Goal: Information Seeking & Learning: Learn about a topic

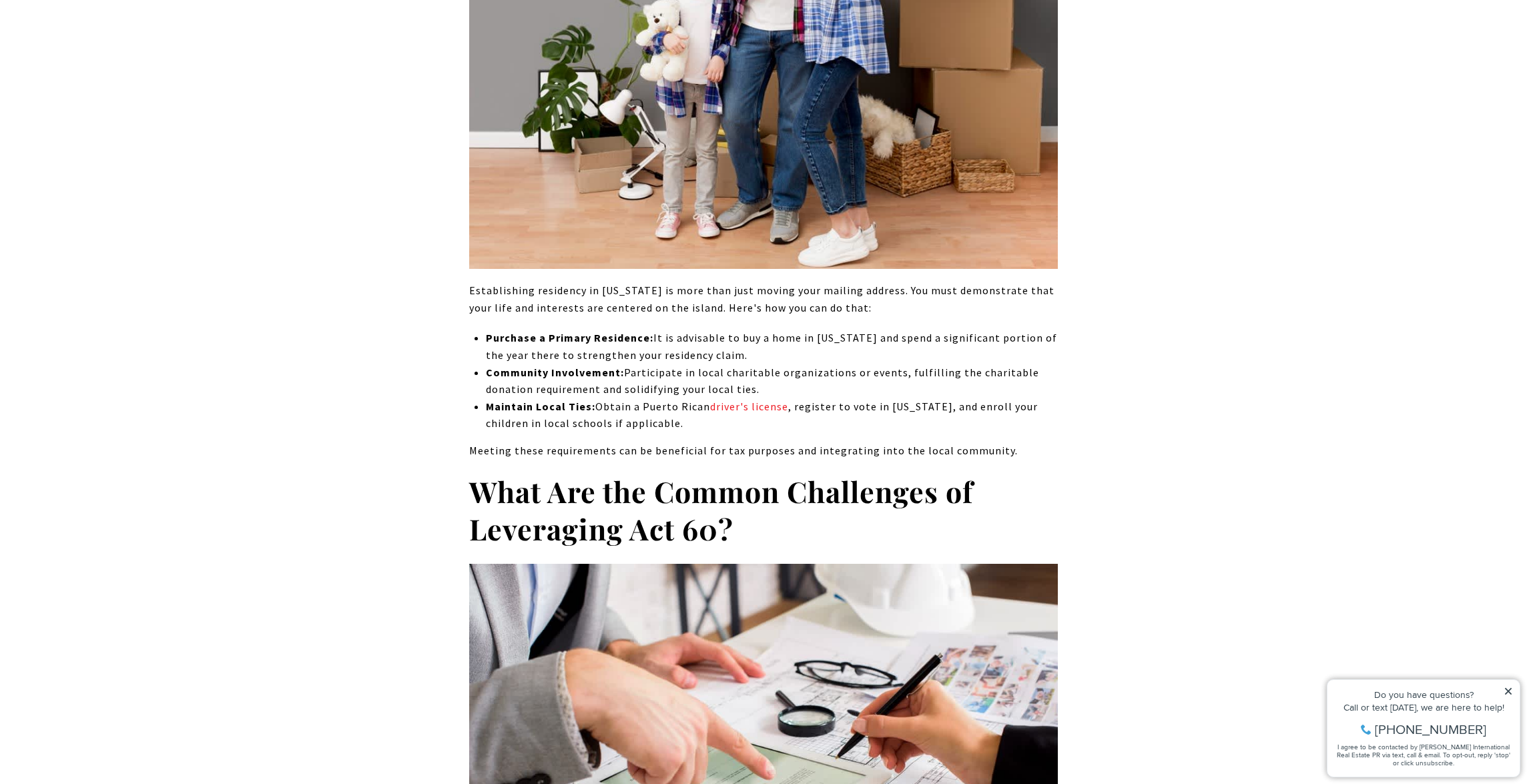
scroll to position [5079, 0]
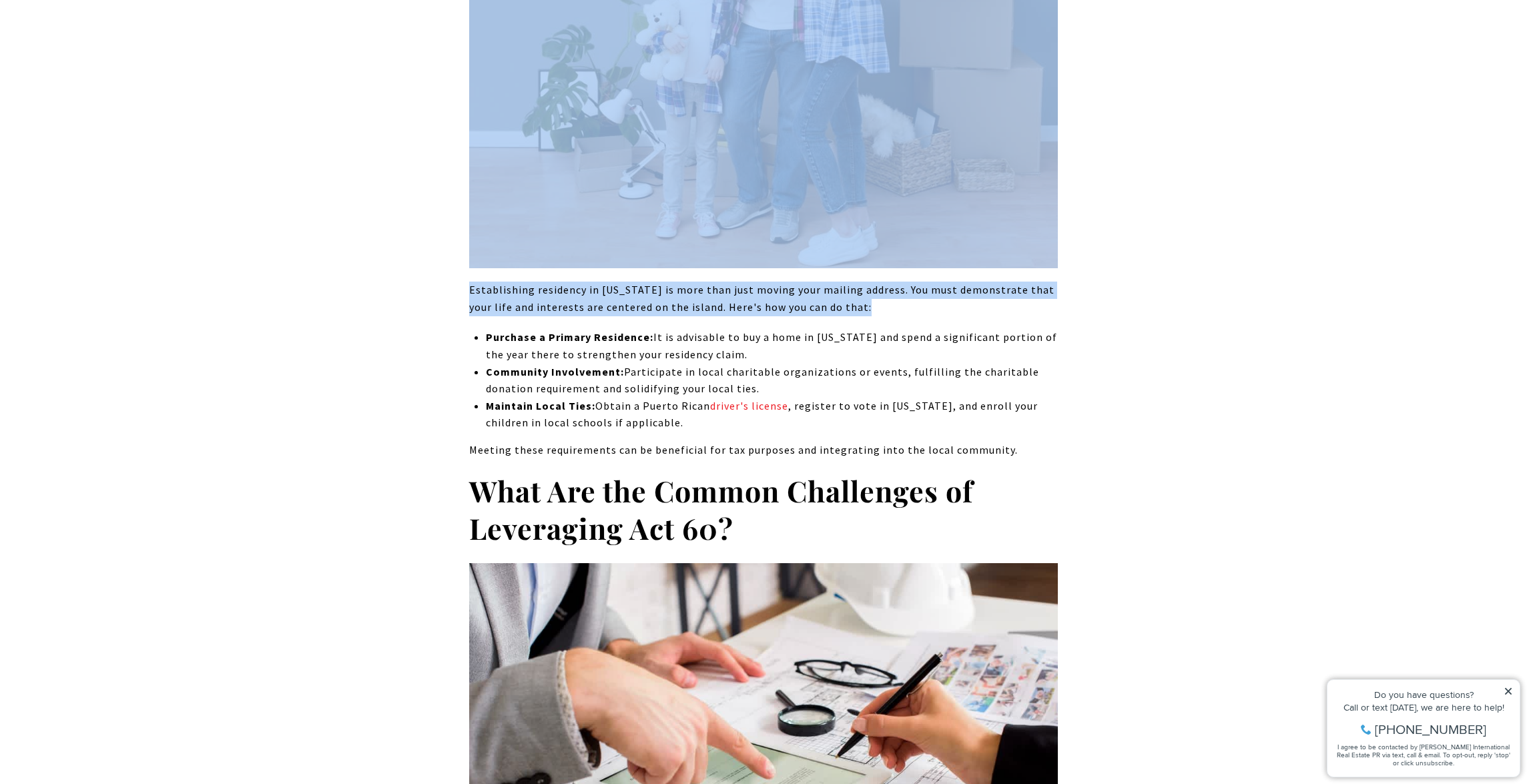
drag, startPoint x: 447, startPoint y: 213, endPoint x: 434, endPoint y: 282, distance: 70.2
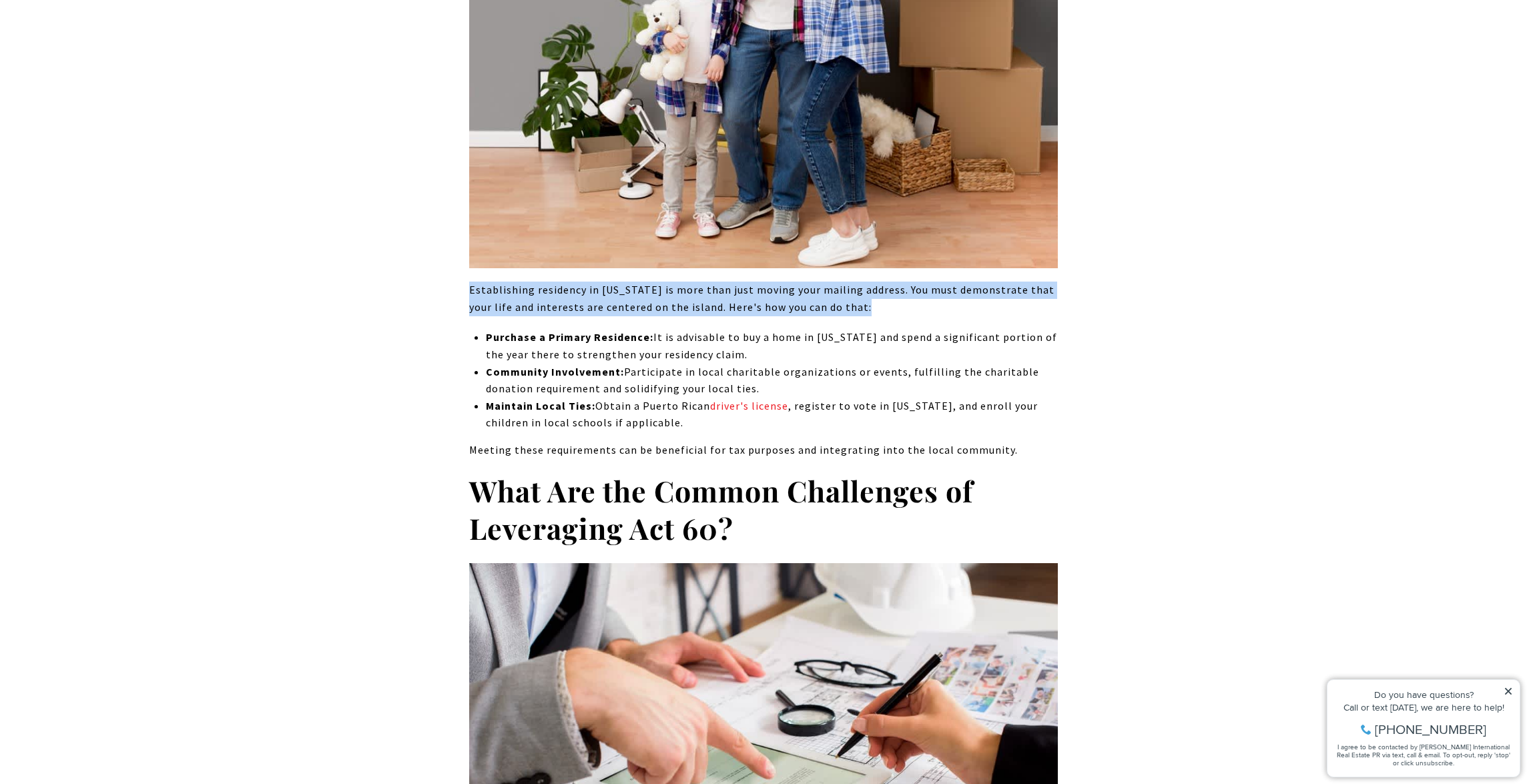
drag, startPoint x: 439, startPoint y: 242, endPoint x: 434, endPoint y: 279, distance: 37.3
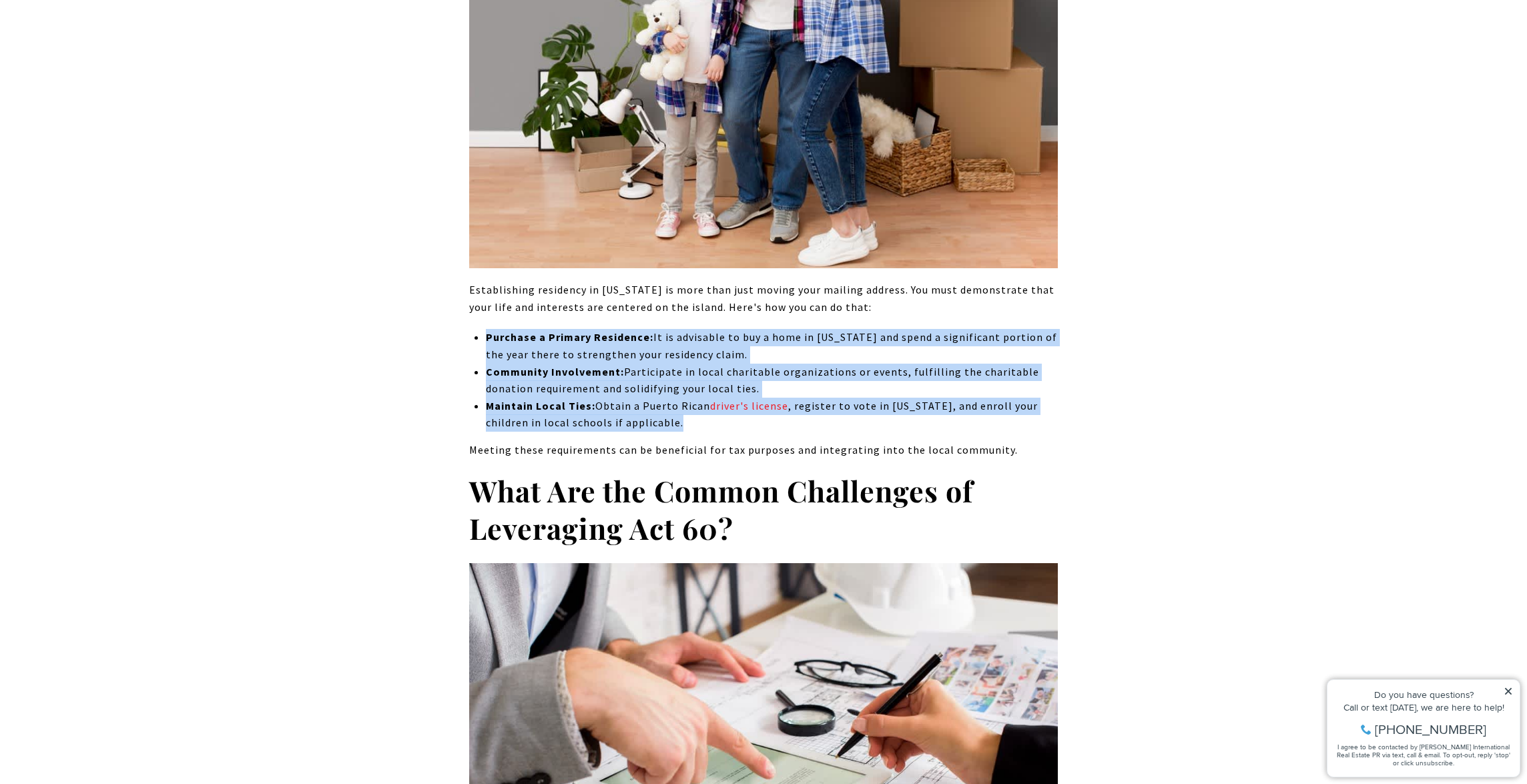
drag, startPoint x: 430, startPoint y: 298, endPoint x: 409, endPoint y: 389, distance: 93.4
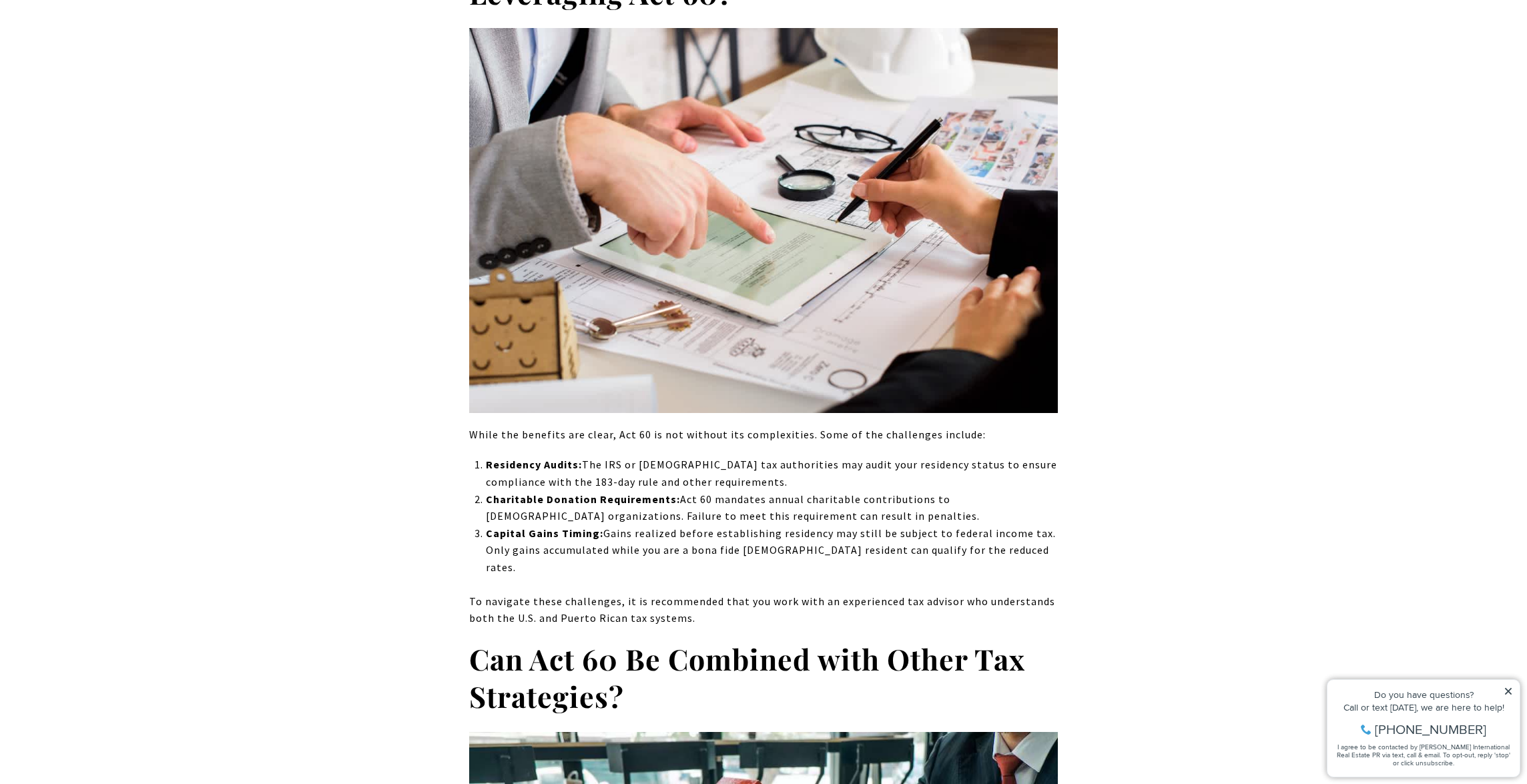
scroll to position [5678, 0]
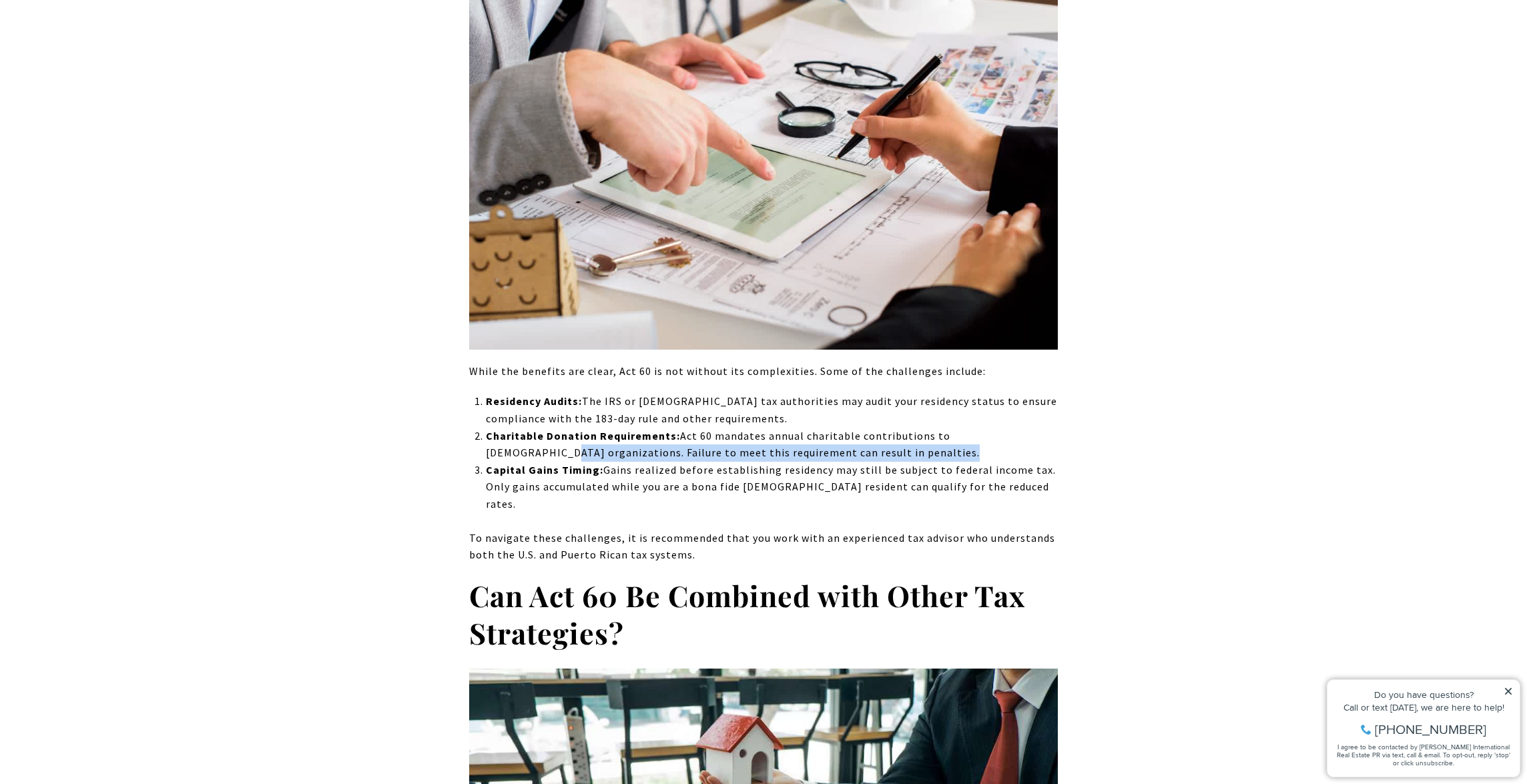
drag, startPoint x: 416, startPoint y: 402, endPoint x: 414, endPoint y: 418, distance: 16.1
click at [414, 418] on div "Are you considering moving outside of [US_STATE] or relocating to [US_STATE] fo…" at bounding box center [764, 525] width 935 height 11245
drag, startPoint x: 422, startPoint y: 387, endPoint x: 415, endPoint y: 424, distance: 37.7
click at [415, 424] on div "Are you considering moving outside of [US_STATE] or relocating to [US_STATE] fo…" at bounding box center [764, 525] width 935 height 11245
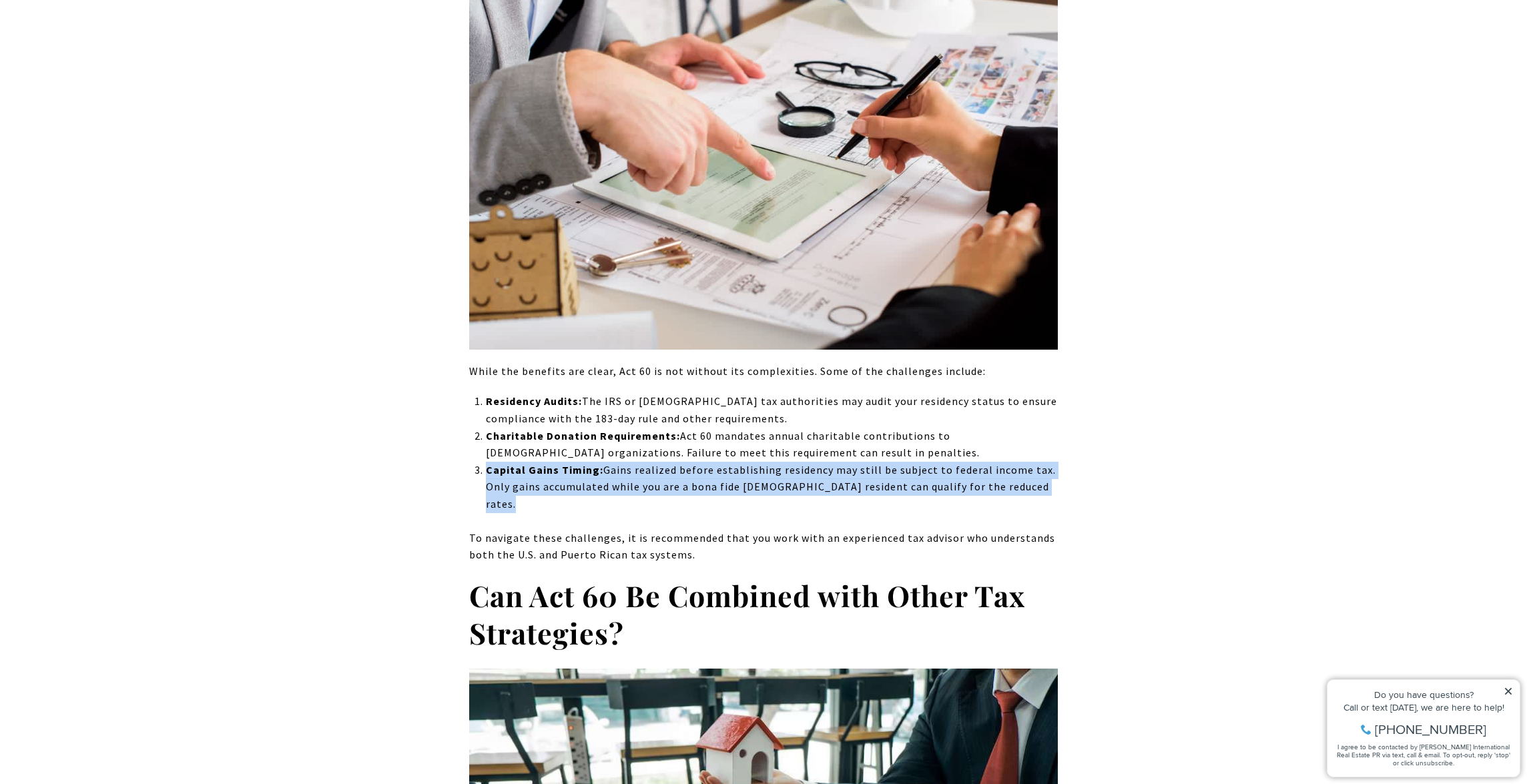
drag, startPoint x: 415, startPoint y: 424, endPoint x: 411, endPoint y: 467, distance: 43.2
click at [411, 467] on div "Are you considering moving outside of [US_STATE] or relocating to [US_STATE] fo…" at bounding box center [764, 525] width 935 height 11245
click at [409, 472] on div "Are you considering moving outside of [US_STATE] or relocating to [US_STATE] fo…" at bounding box center [764, 525] width 935 height 11245
drag, startPoint x: 409, startPoint y: 463, endPoint x: 421, endPoint y: 420, distance: 44.6
click at [421, 420] on div "Are you considering moving outside of [US_STATE] or relocating to [US_STATE] fo…" at bounding box center [764, 525] width 935 height 11245
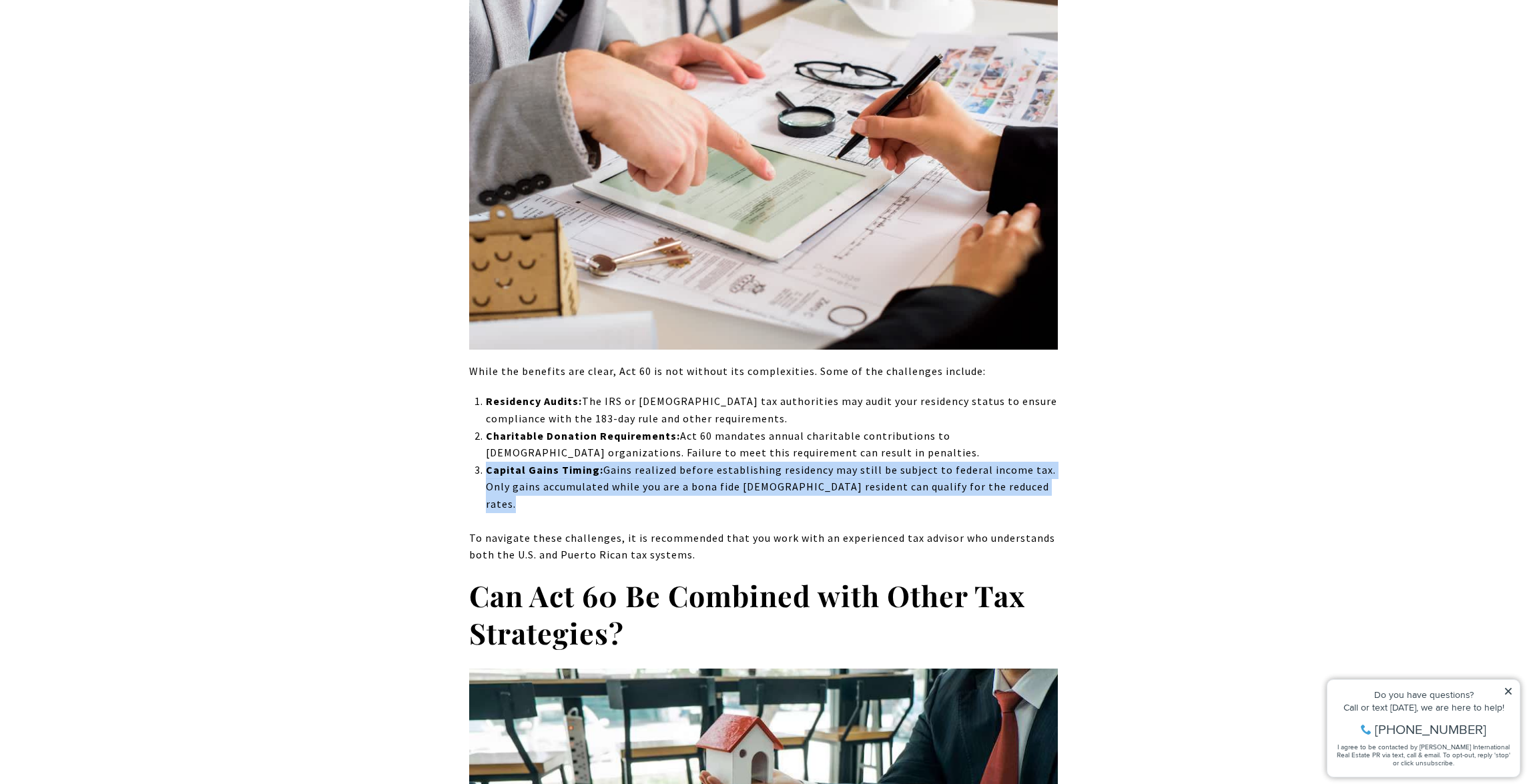
drag, startPoint x: 421, startPoint y: 420, endPoint x: 416, endPoint y: 464, distance: 44.3
click at [416, 464] on div "Are you considering moving outside of [US_STATE] or relocating to [US_STATE] fo…" at bounding box center [764, 525] width 935 height 11245
drag, startPoint x: 416, startPoint y: 464, endPoint x: 433, endPoint y: 414, distance: 52.8
click at [433, 414] on div "Are you considering moving outside of [US_STATE] or relocating to [US_STATE] fo…" at bounding box center [764, 525] width 935 height 11245
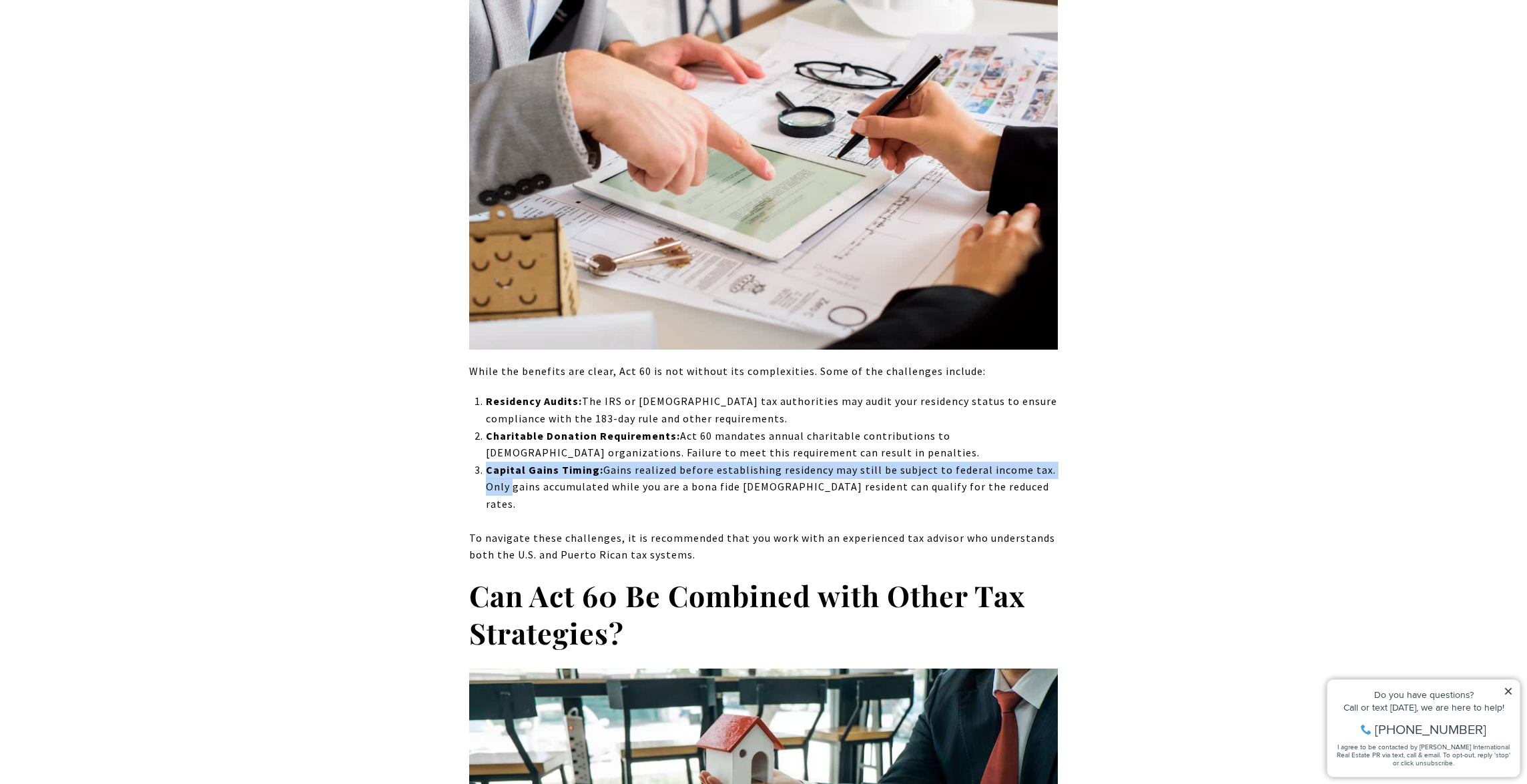
drag, startPoint x: 433, startPoint y: 414, endPoint x: 432, endPoint y: 440, distance: 26.0
click at [432, 440] on div "Are you considering moving outside of [US_STATE] or relocating to [US_STATE] fo…" at bounding box center [764, 525] width 935 height 11245
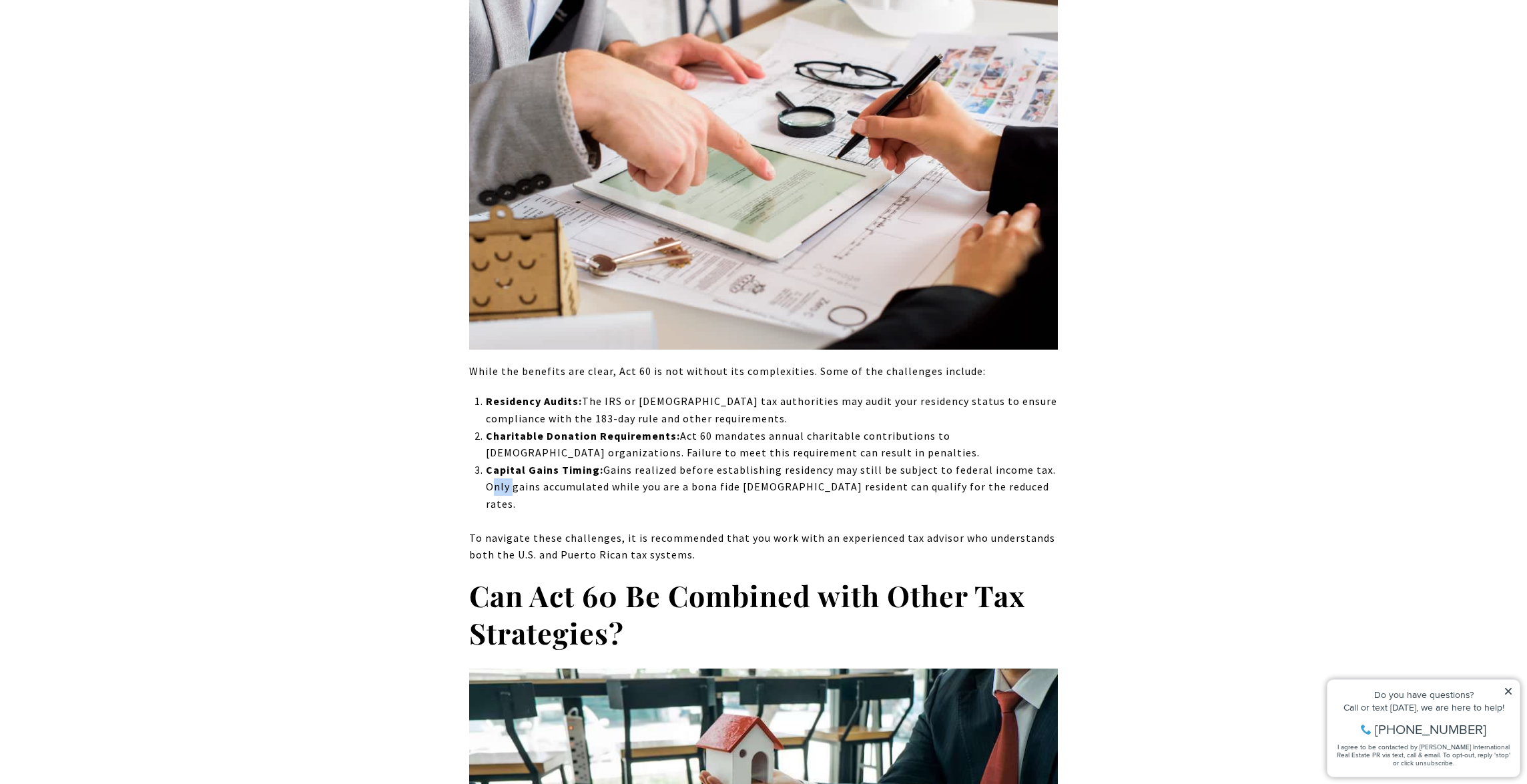
click at [432, 440] on div "Are you considering moving outside of [US_STATE] or relocating to [US_STATE] fo…" at bounding box center [764, 525] width 935 height 11245
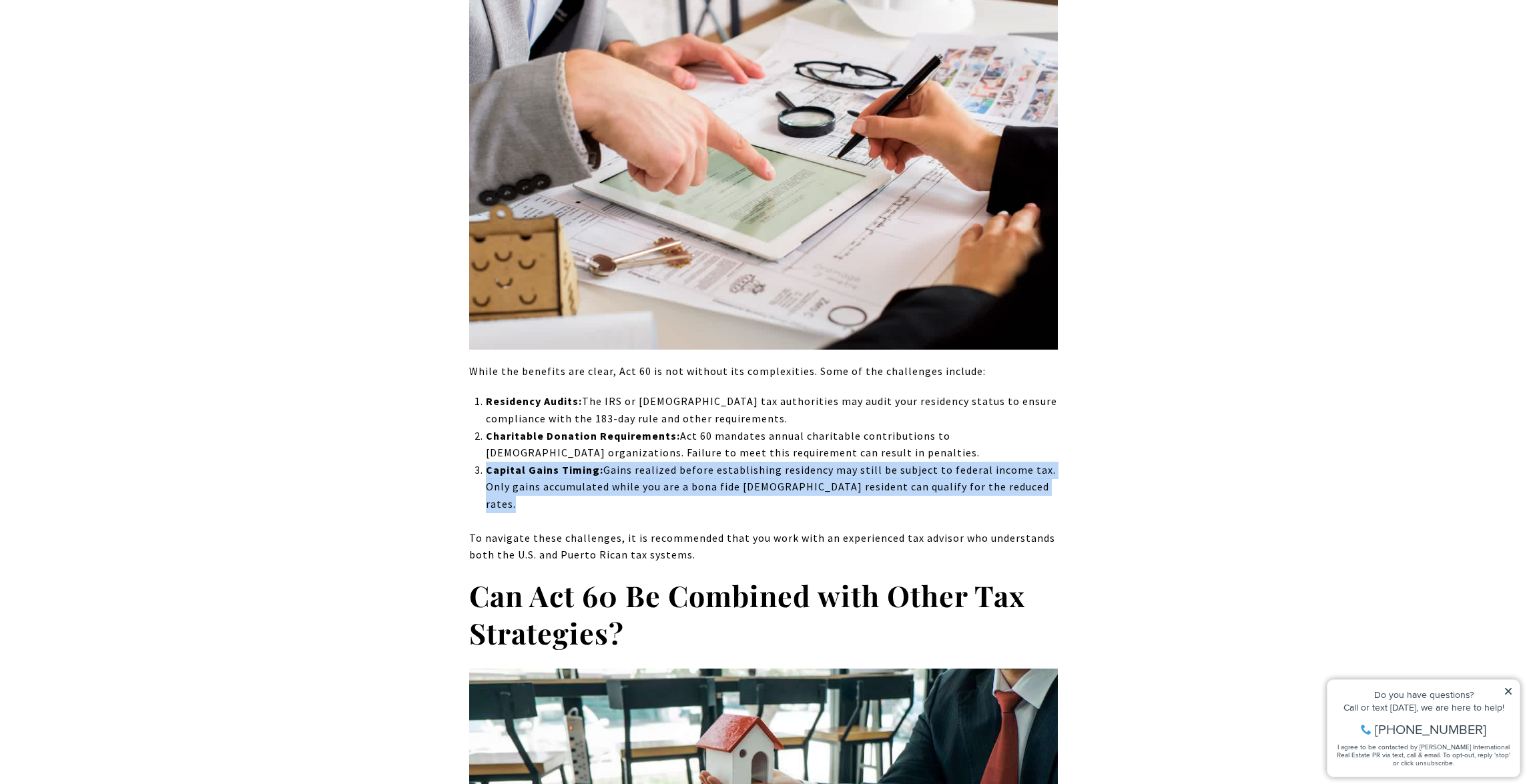
click at [432, 440] on div "Are you considering moving outside of [US_STATE] or relocating to [US_STATE] fo…" at bounding box center [764, 525] width 935 height 11245
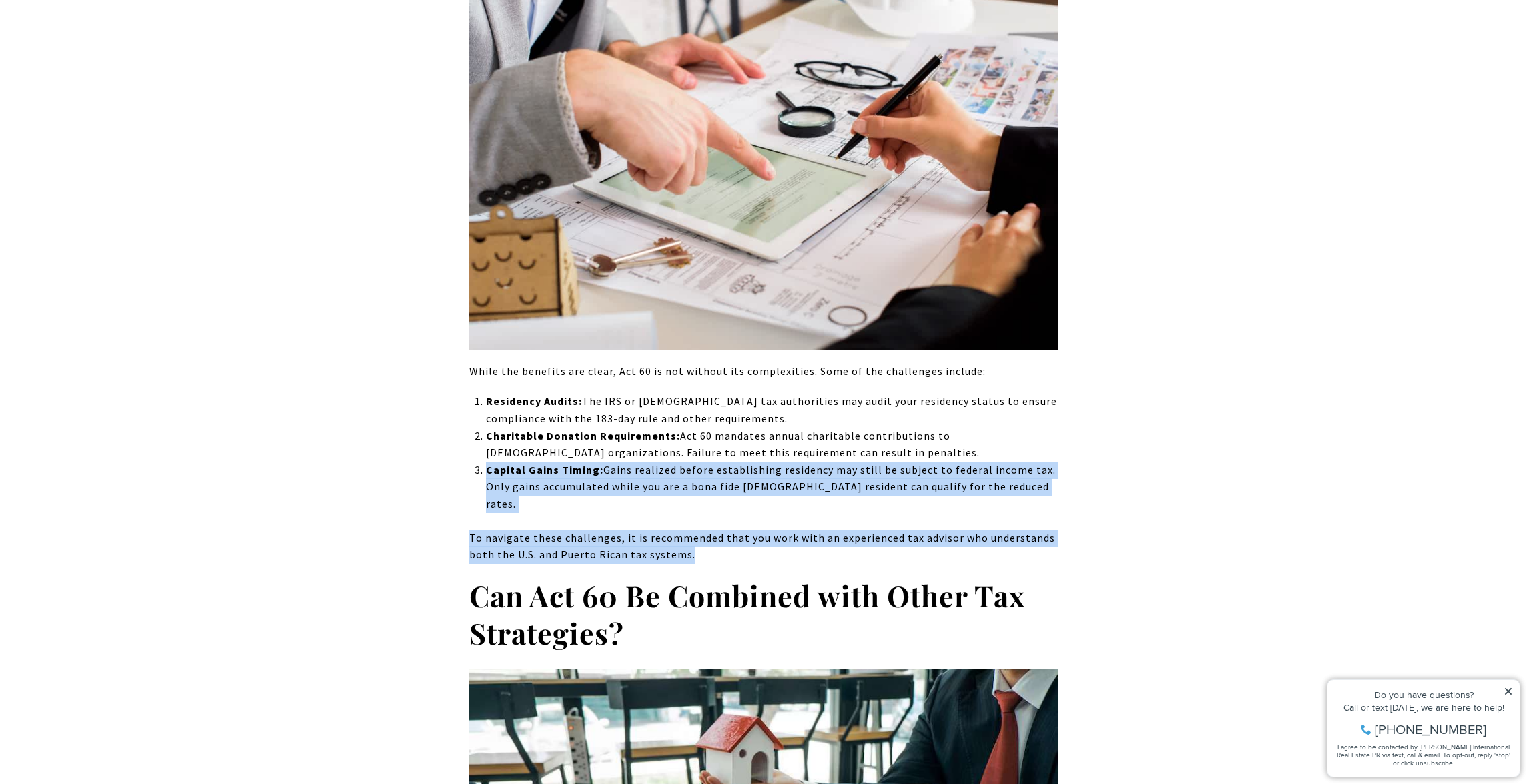
drag, startPoint x: 439, startPoint y: 416, endPoint x: 436, endPoint y: 453, distance: 37.1
click at [436, 453] on div "Are you considering moving outside of [US_STATE] or relocating to [US_STATE] fo…" at bounding box center [764, 525] width 935 height 11245
click at [437, 450] on div "Are you considering moving outside of [US_STATE] or relocating to [US_STATE] fo…" at bounding box center [764, 525] width 935 height 11245
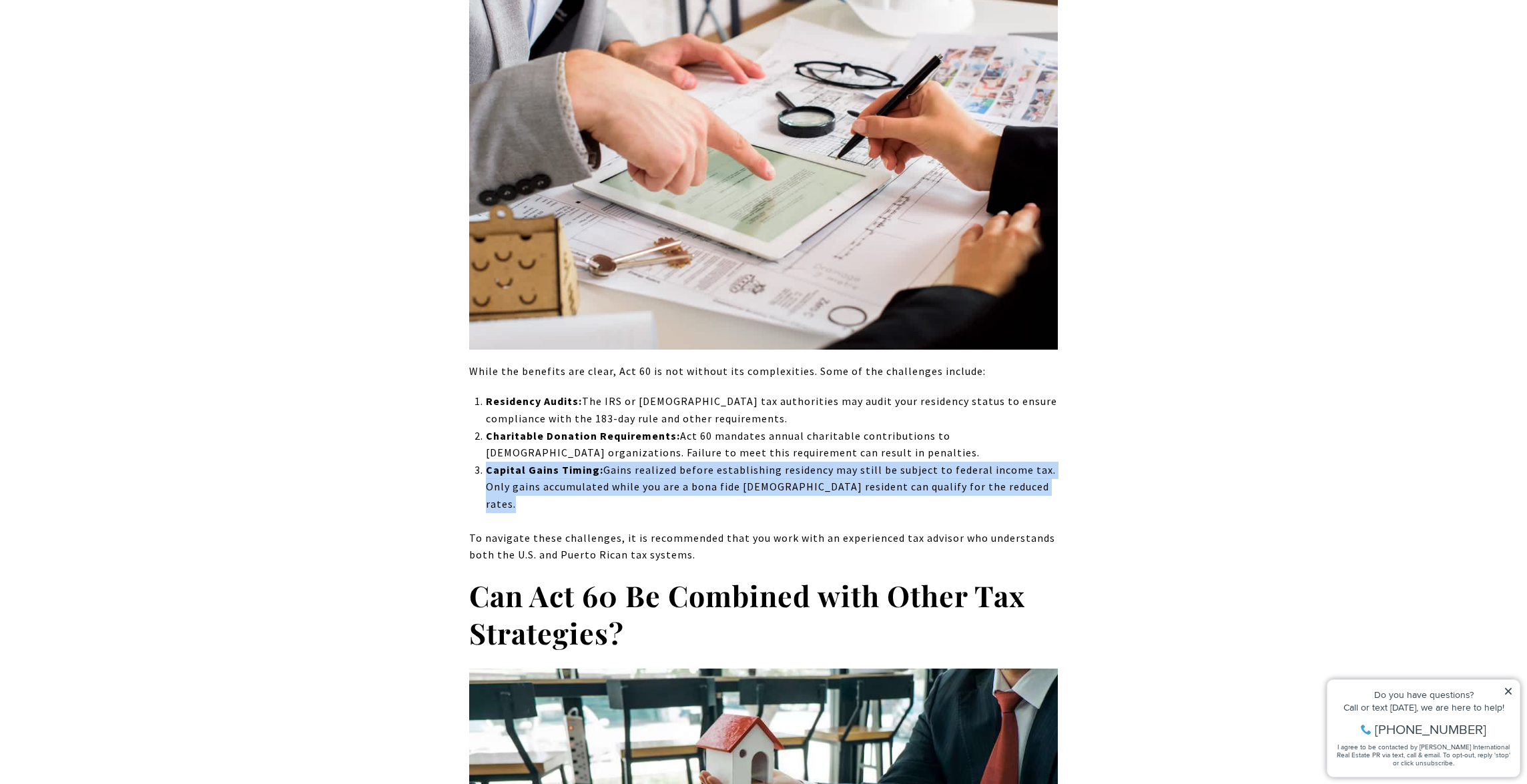
drag, startPoint x: 448, startPoint y: 423, endPoint x: 450, endPoint y: 449, distance: 26.1
click at [450, 449] on div "Are you considering moving outside of [US_STATE] or relocating to [US_STATE] fo…" at bounding box center [764, 525] width 935 height 11245
drag, startPoint x: 450, startPoint y: 447, endPoint x: 478, endPoint y: 415, distance: 42.5
click at [478, 415] on div "Are you considering moving outside of [US_STATE] or relocating to [US_STATE] fo…" at bounding box center [764, 525] width 935 height 11245
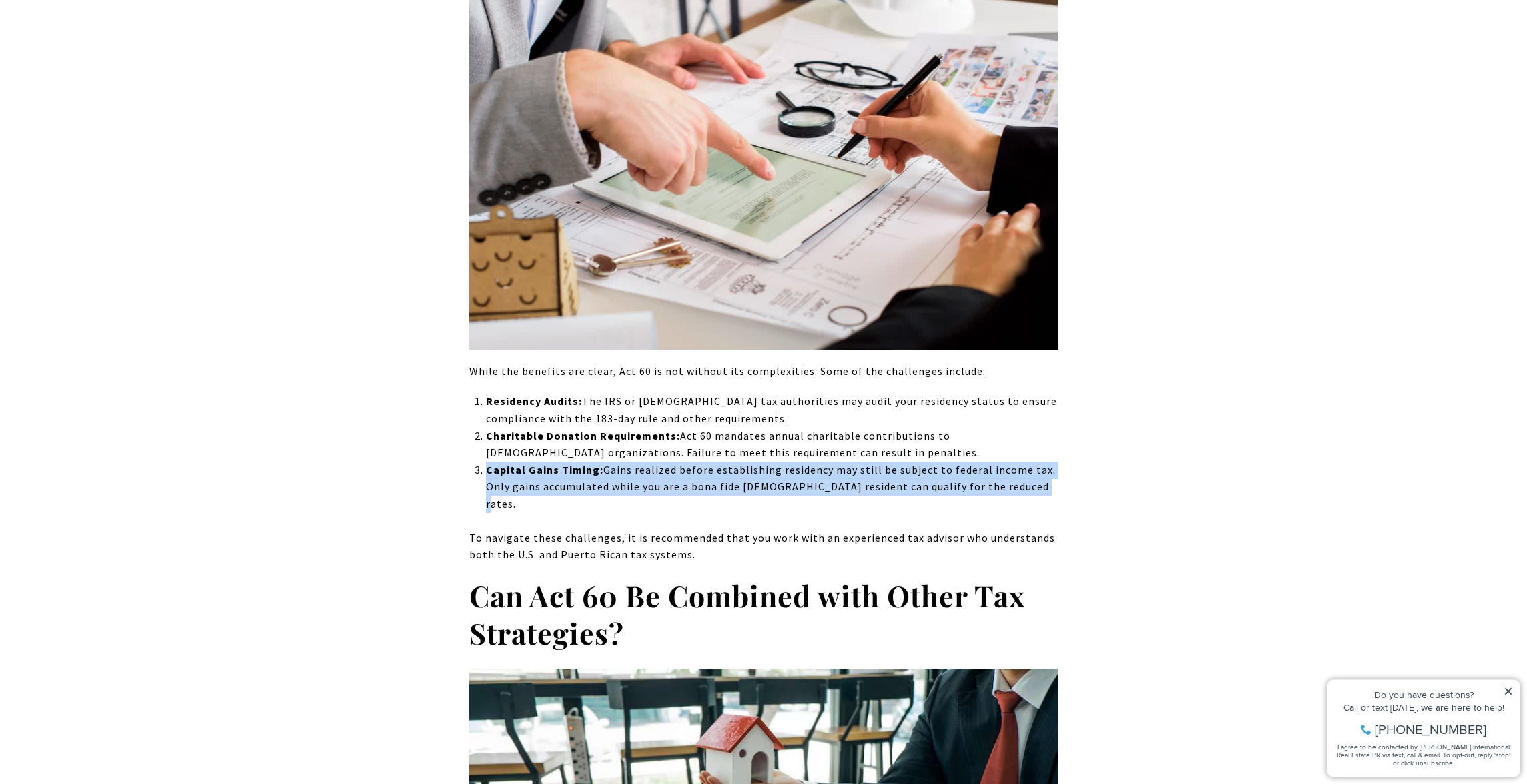
drag, startPoint x: 478, startPoint y: 415, endPoint x: 1050, endPoint y: 439, distance: 572.5
click at [1050, 462] on li "Capital Gains Timing: [PERSON_NAME] realized before establishing residency may …" at bounding box center [771, 487] width 572 height 51
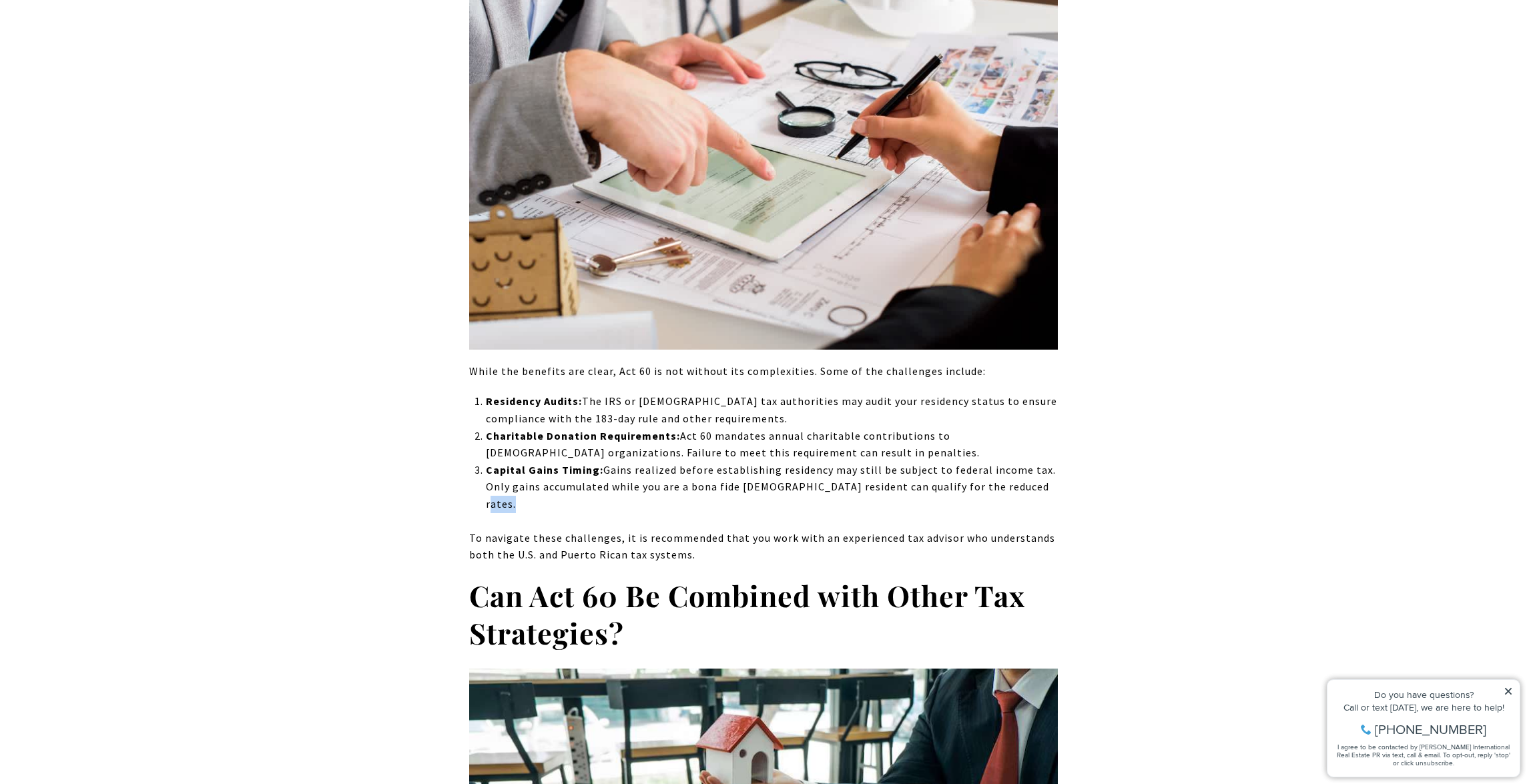
click at [1050, 462] on li "Capital Gains Timing: [PERSON_NAME] realized before establishing residency may …" at bounding box center [771, 487] width 572 height 51
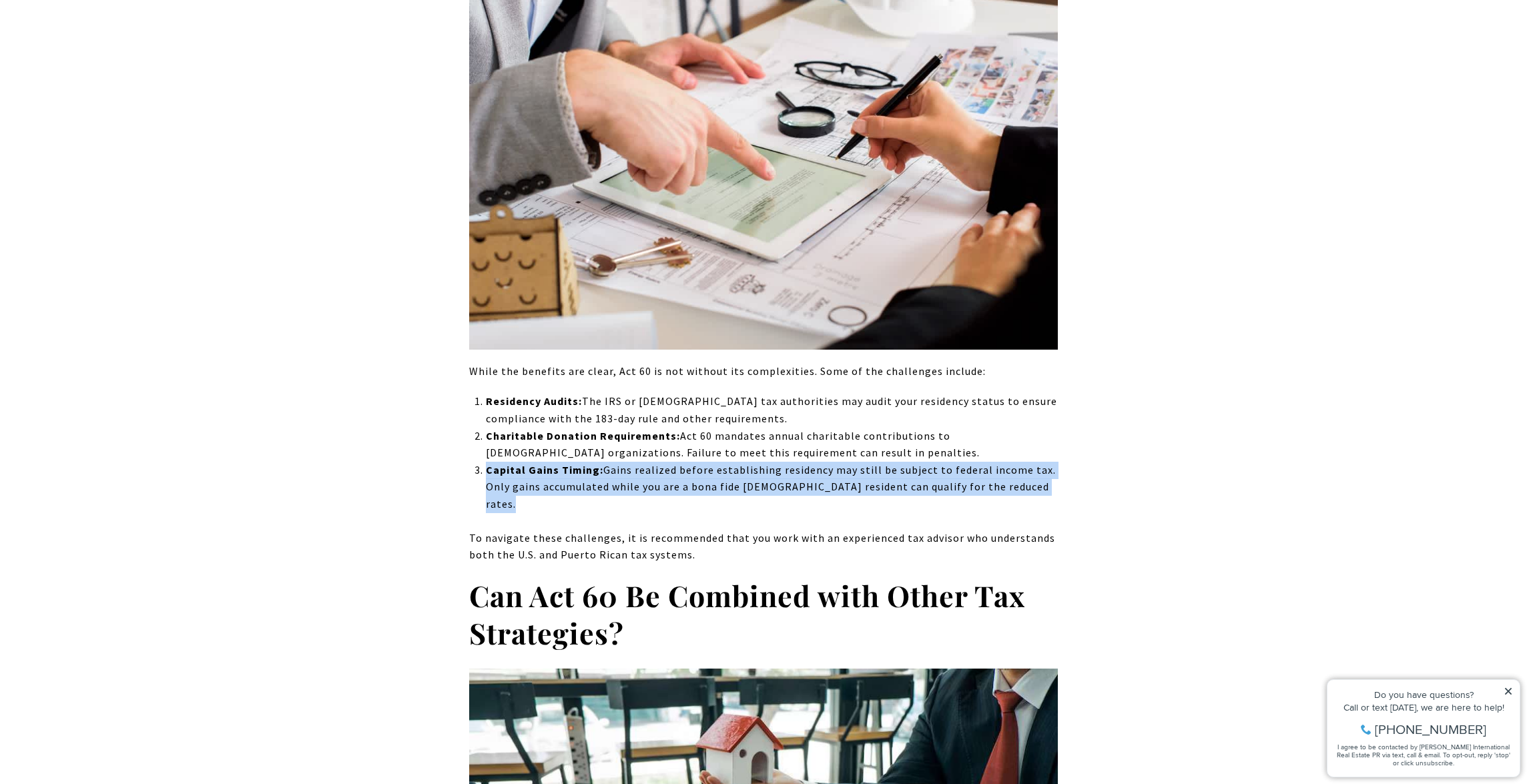
click at [1050, 462] on li "Capital Gains Timing: [PERSON_NAME] realized before establishing residency may …" at bounding box center [771, 487] width 572 height 51
click at [1056, 452] on div "Are you considering moving outside of [US_STATE] or relocating to [US_STATE] fo…" at bounding box center [764, 525] width 589 height 11245
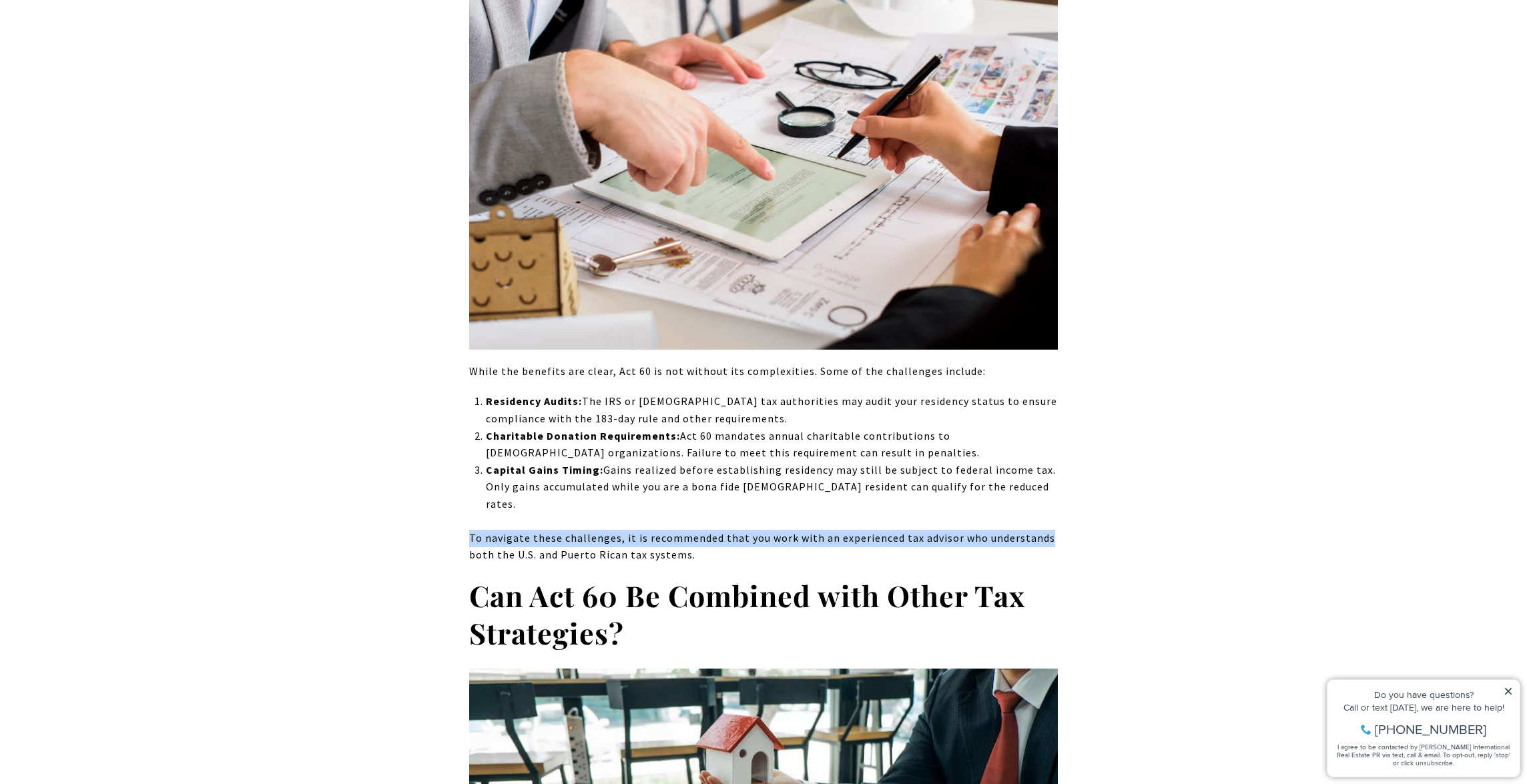
drag, startPoint x: 1061, startPoint y: 507, endPoint x: 1057, endPoint y: 476, distance: 31.3
click at [1057, 476] on div "Are you considering moving outside of [US_STATE] or relocating to [US_STATE] fo…" at bounding box center [764, 525] width 935 height 11245
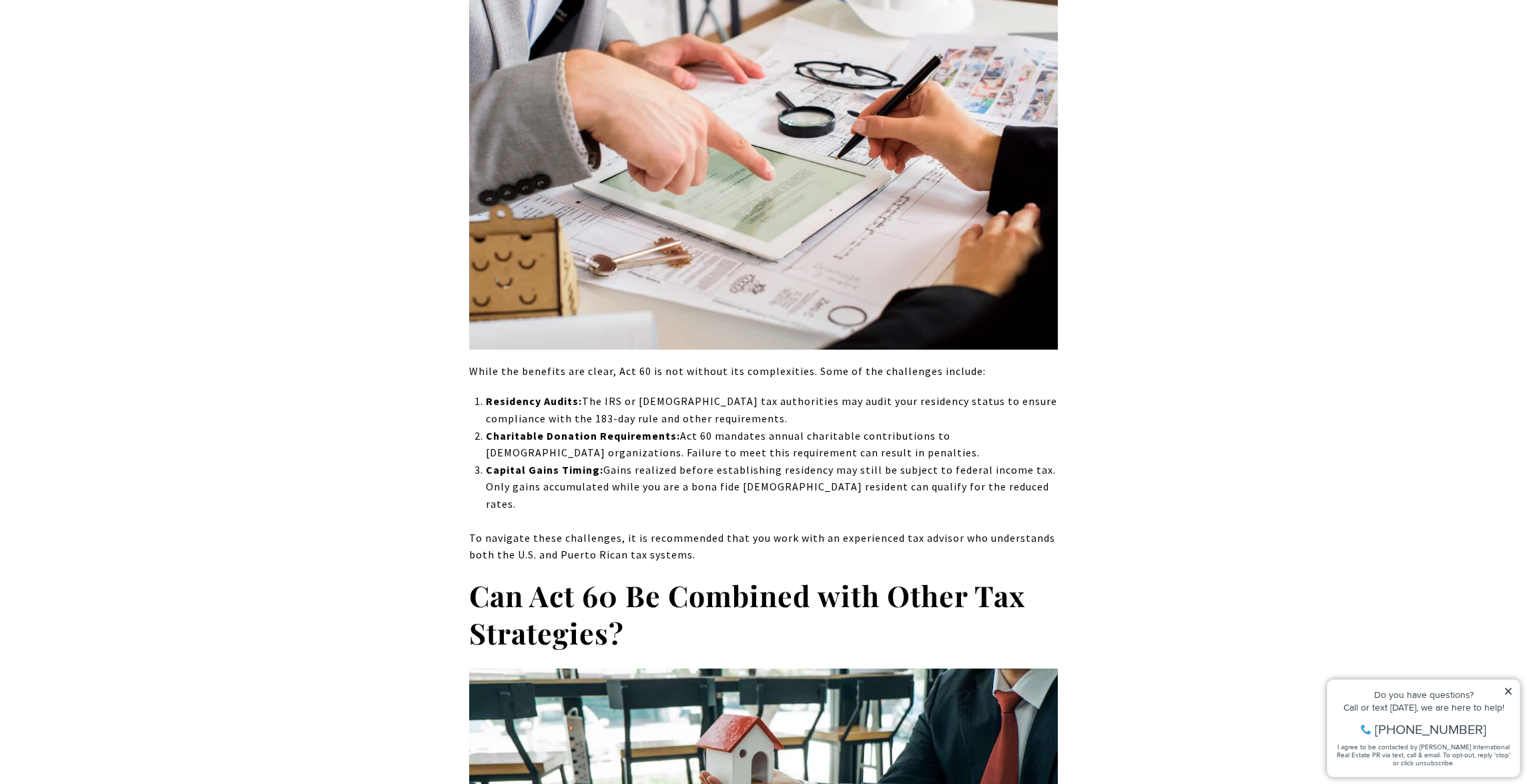
click at [1054, 529] on p "To navigate these challenges, it is recommended that you work with an experienc…" at bounding box center [764, 546] width 589 height 34
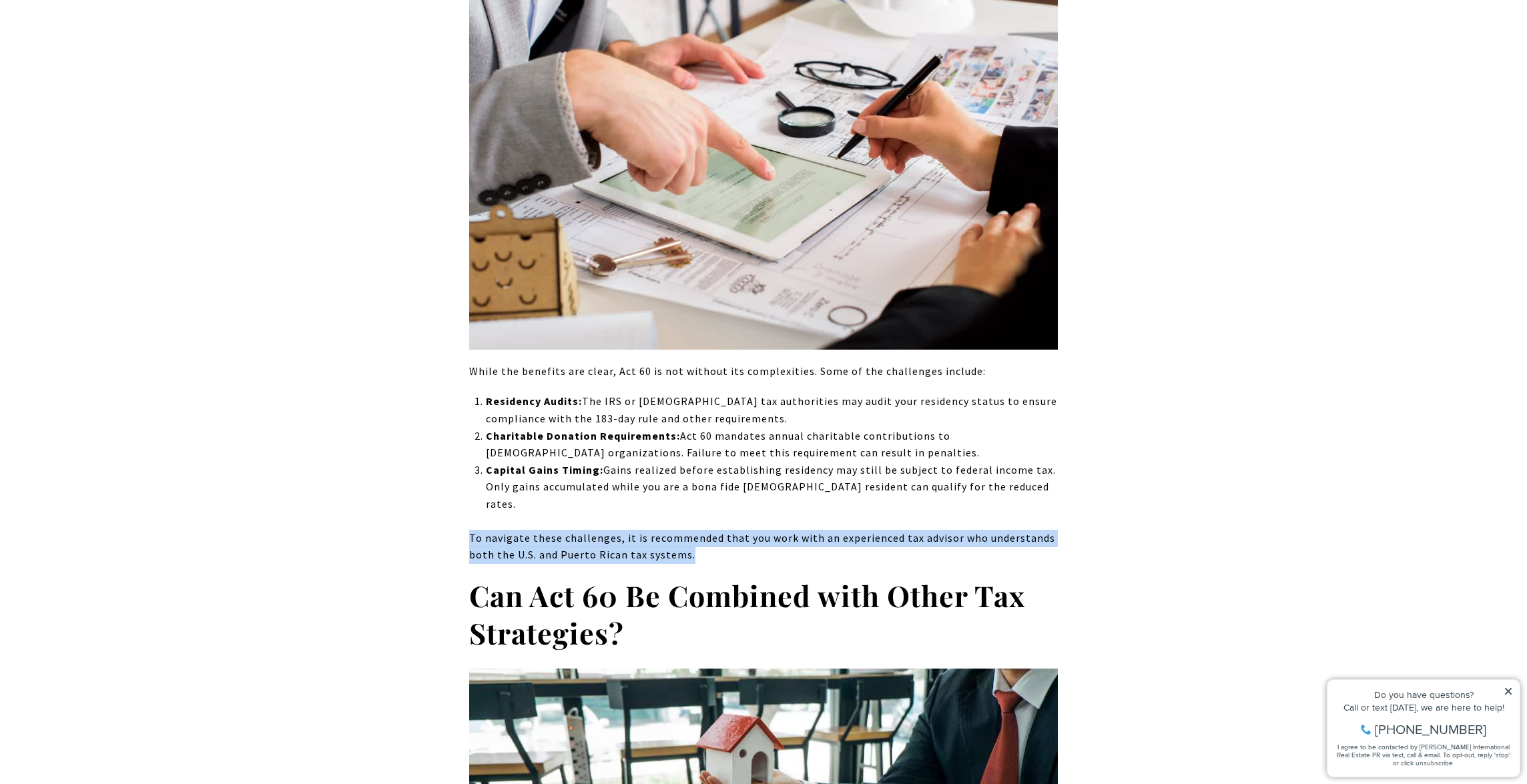
drag, startPoint x: 1054, startPoint y: 492, endPoint x: 1059, endPoint y: 459, distance: 33.4
click at [1059, 459] on div "Are you considering moving outside of [US_STATE] or relocating to [US_STATE] fo…" at bounding box center [764, 525] width 935 height 11245
drag, startPoint x: 1059, startPoint y: 456, endPoint x: 1047, endPoint y: 491, distance: 37.0
click at [1047, 491] on div "Are you considering moving outside of [US_STATE] or relocating to [US_STATE] fo…" at bounding box center [764, 525] width 935 height 11245
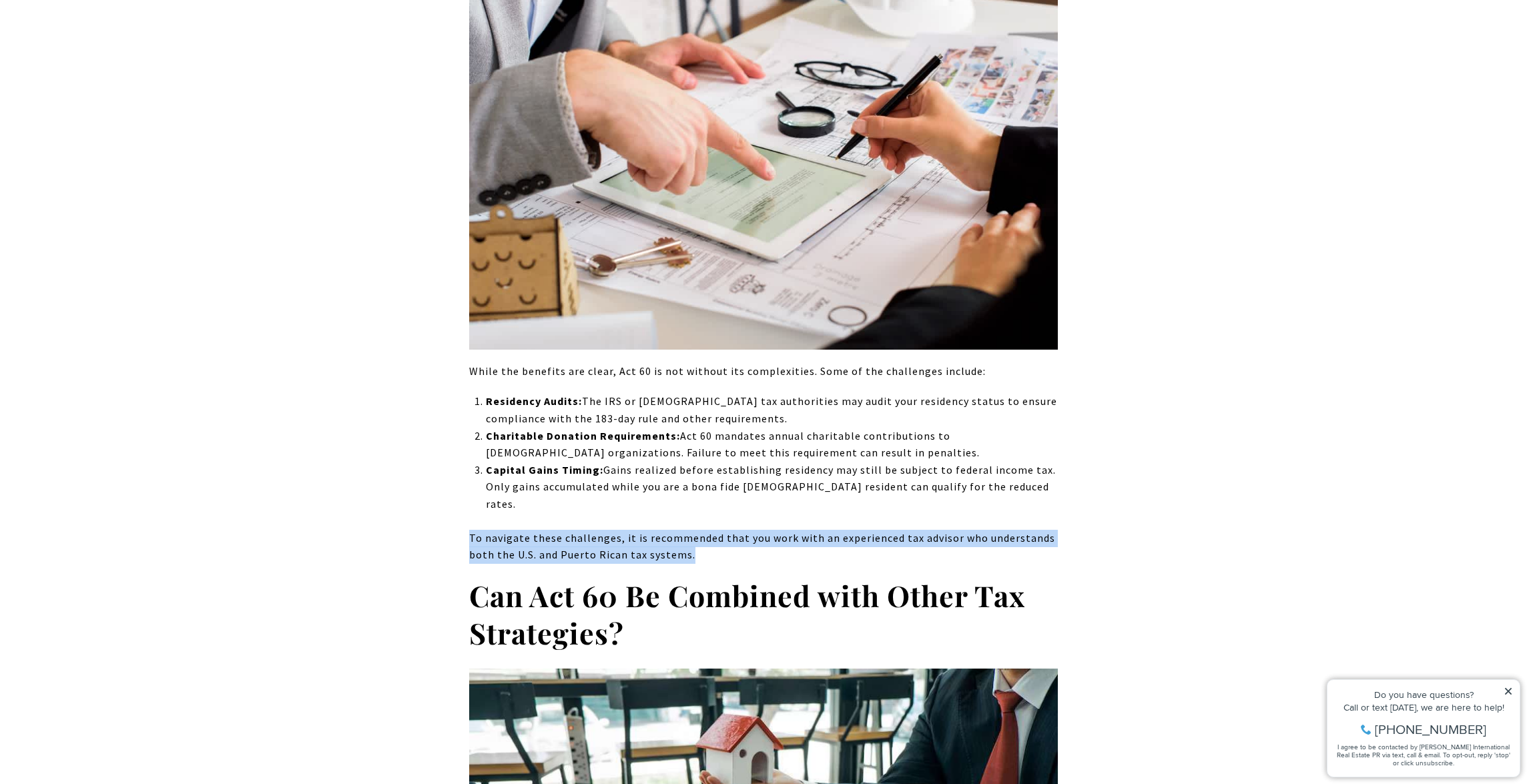
click at [1047, 529] on p "To navigate these challenges, it is recommended that you work with an experienc…" at bounding box center [764, 546] width 589 height 34
drag, startPoint x: 1047, startPoint y: 491, endPoint x: 1057, endPoint y: 454, distance: 38.3
click at [1057, 454] on div "Are you considering moving outside of [US_STATE] or relocating to [US_STATE] fo…" at bounding box center [764, 525] width 589 height 11245
drag, startPoint x: 1057, startPoint y: 454, endPoint x: 1049, endPoint y: 491, distance: 37.9
click at [1049, 491] on div "Are you considering moving outside of [US_STATE] or relocating to [US_STATE] fo…" at bounding box center [764, 525] width 589 height 11245
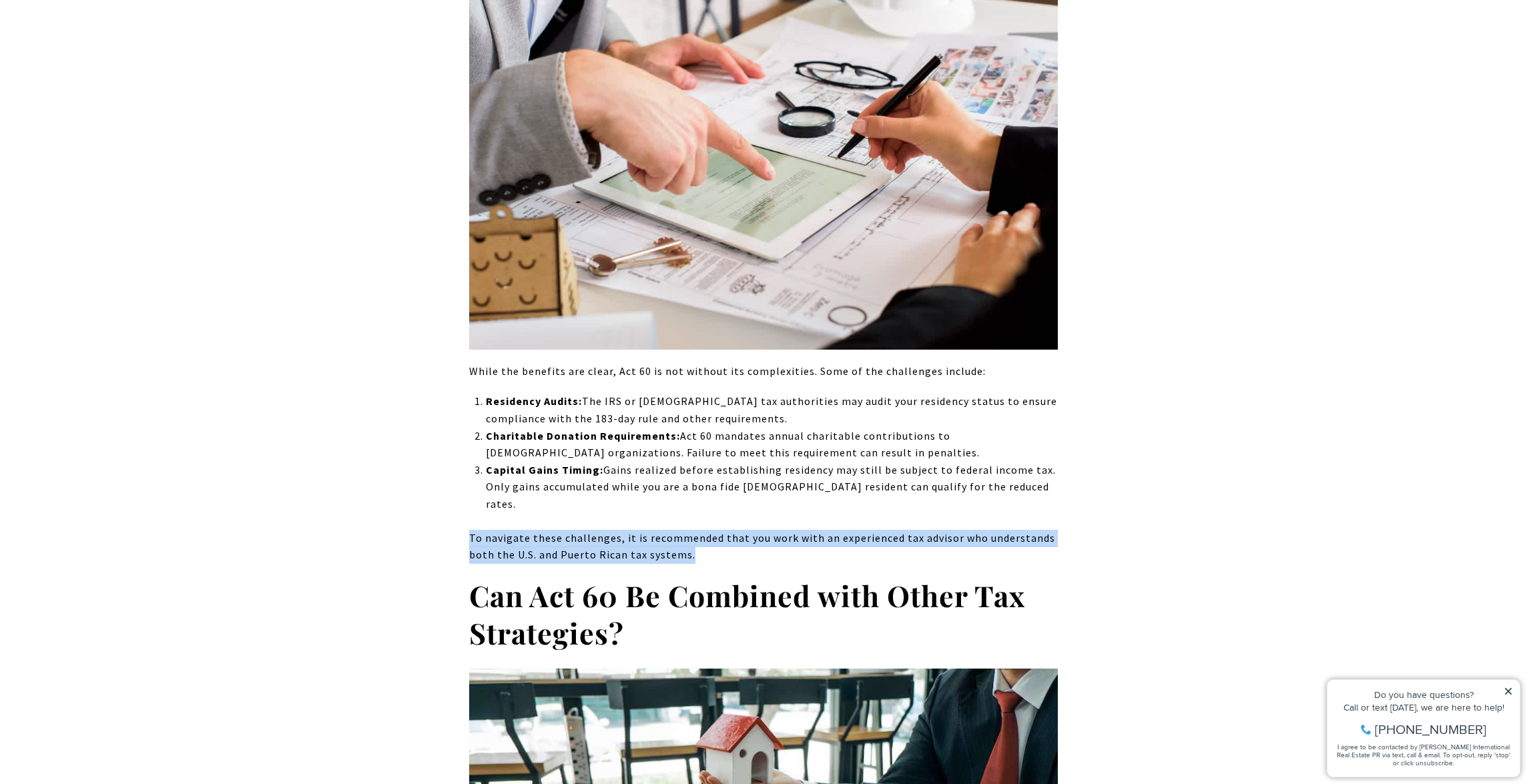
click at [1049, 529] on p "To navigate these challenges, it is recommended that you work with an experienc…" at bounding box center [764, 546] width 589 height 34
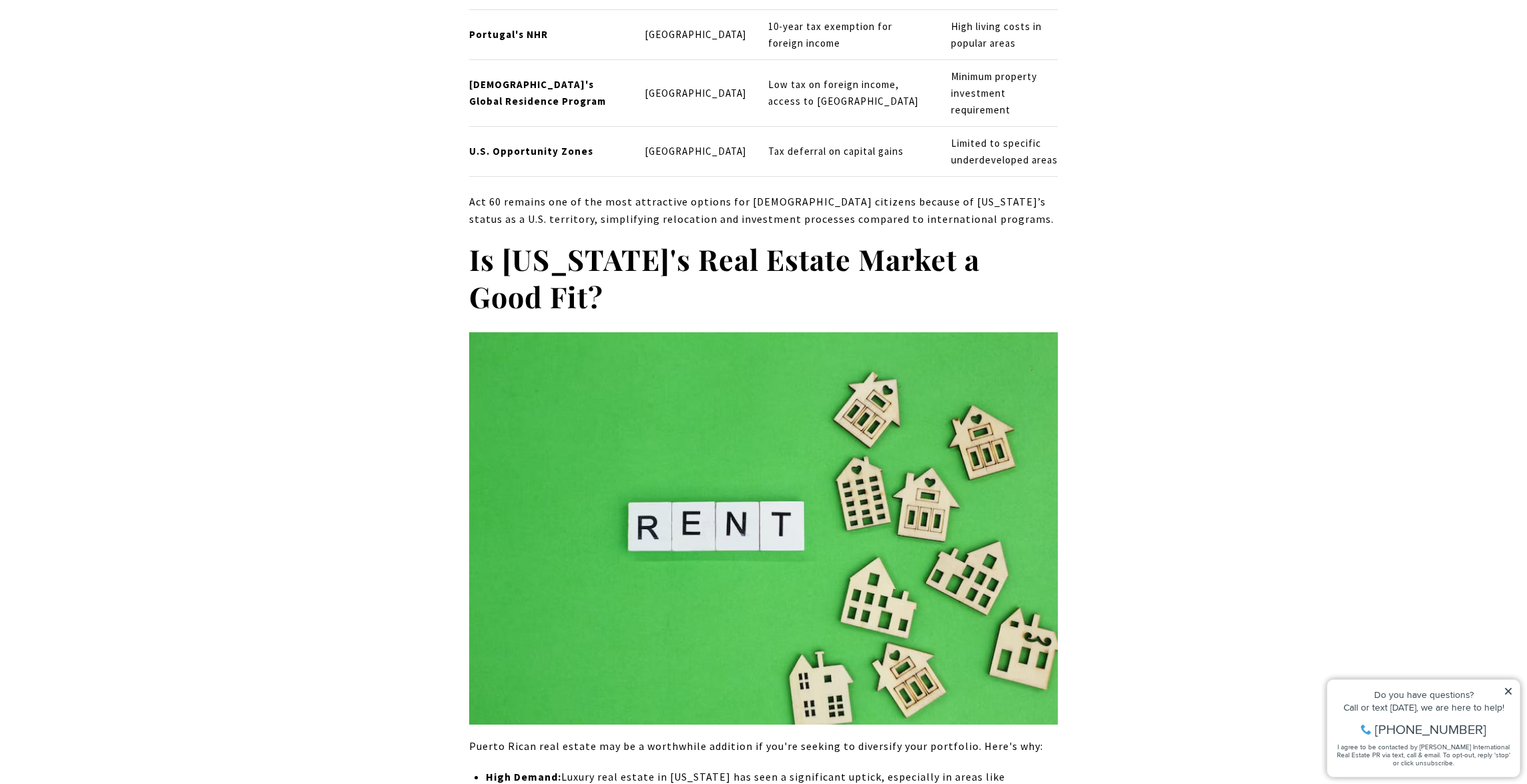
scroll to position [7240, 0]
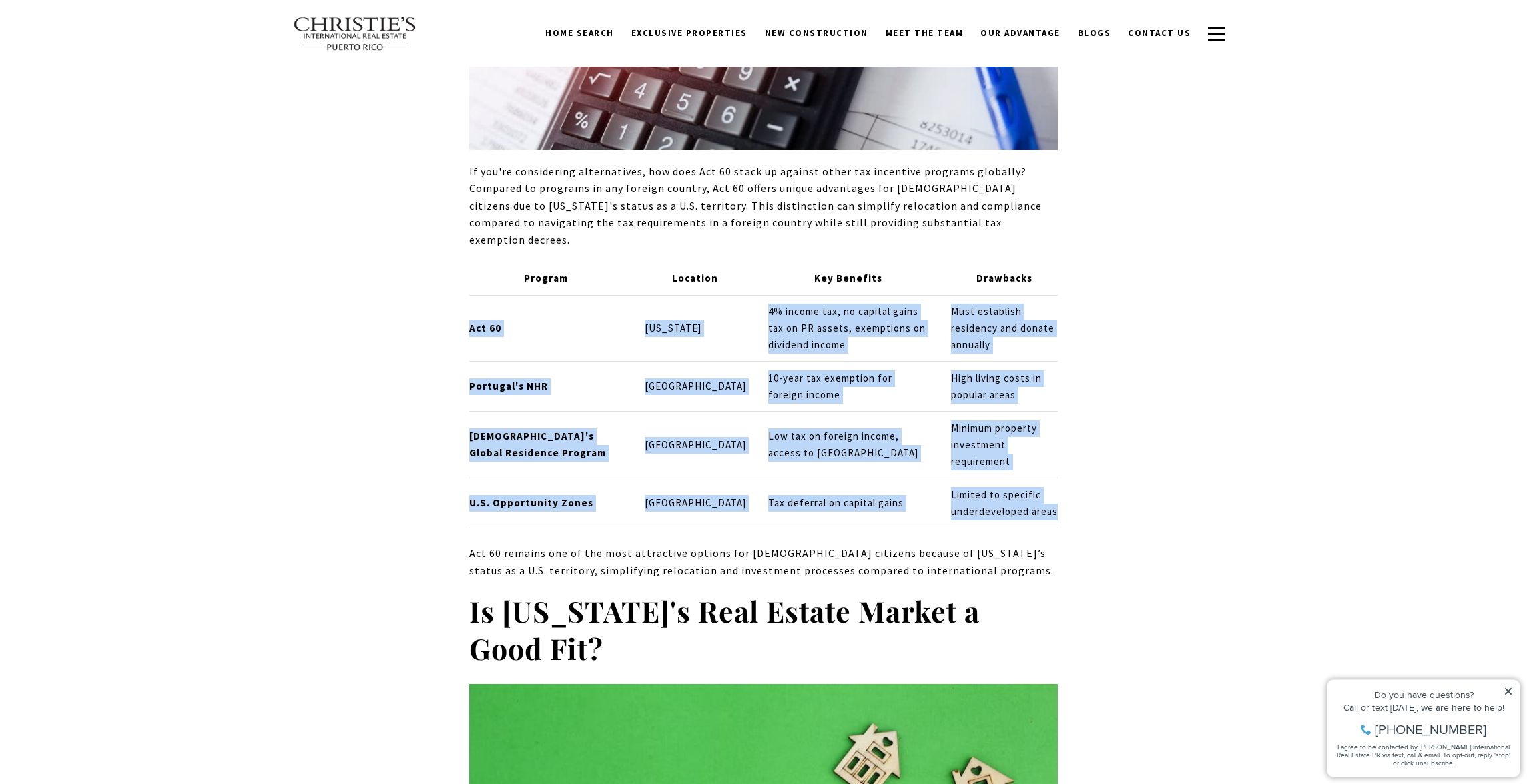
drag, startPoint x: 1054, startPoint y: 198, endPoint x: 1041, endPoint y: 405, distance: 207.4
click at [1041, 405] on tbody "Program Location Key Benefits Drawbacks Act 60 [US_STATE] 4% income tax, no cap…" at bounding box center [764, 395] width 589 height 266
click at [1041, 478] on td "Limited to specific underdeveloped areas" at bounding box center [999, 503] width 118 height 50
drag, startPoint x: 1041, startPoint y: 402, endPoint x: 444, endPoint y: 235, distance: 619.9
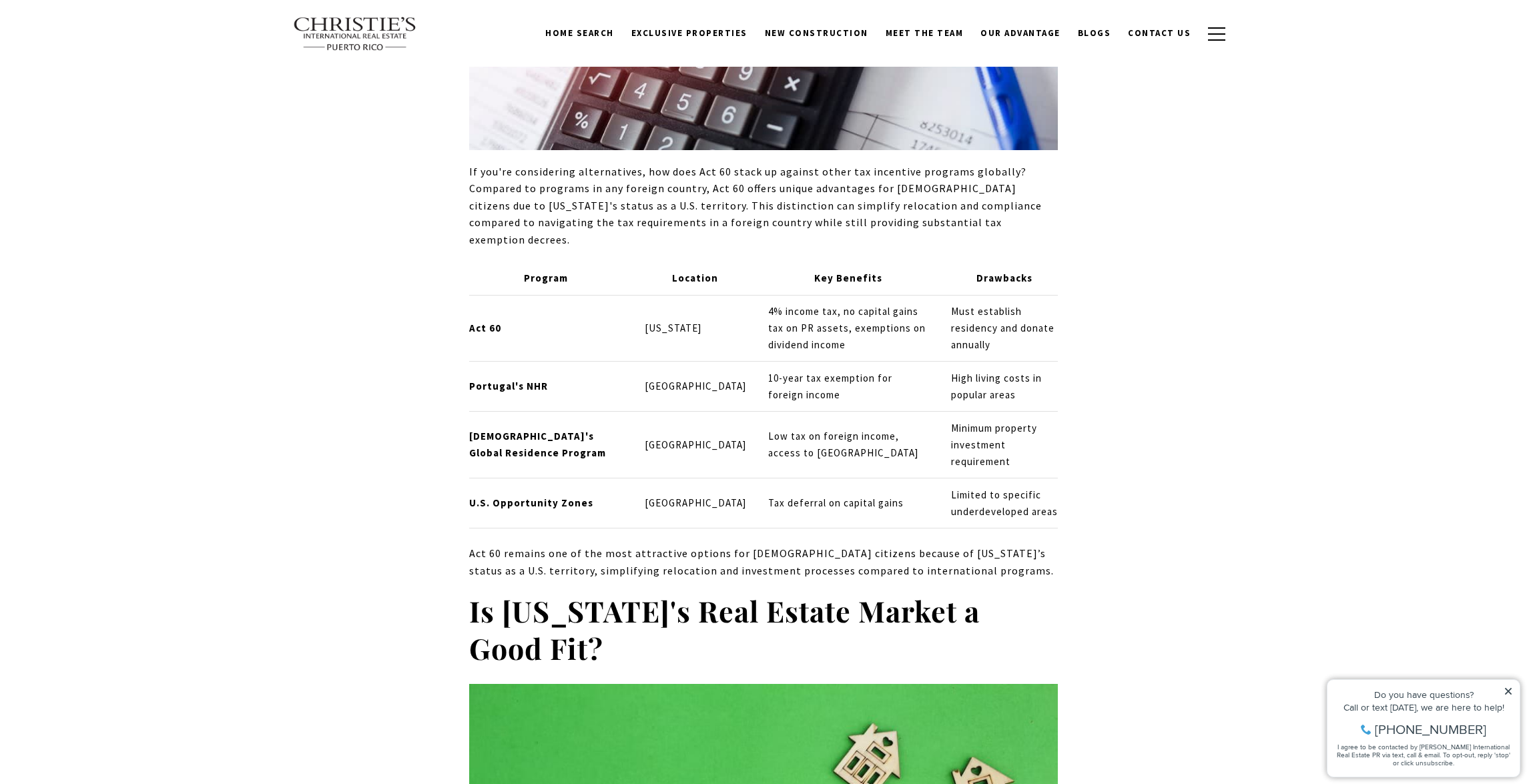
drag, startPoint x: 462, startPoint y: 234, endPoint x: 1065, endPoint y: 375, distance: 619.3
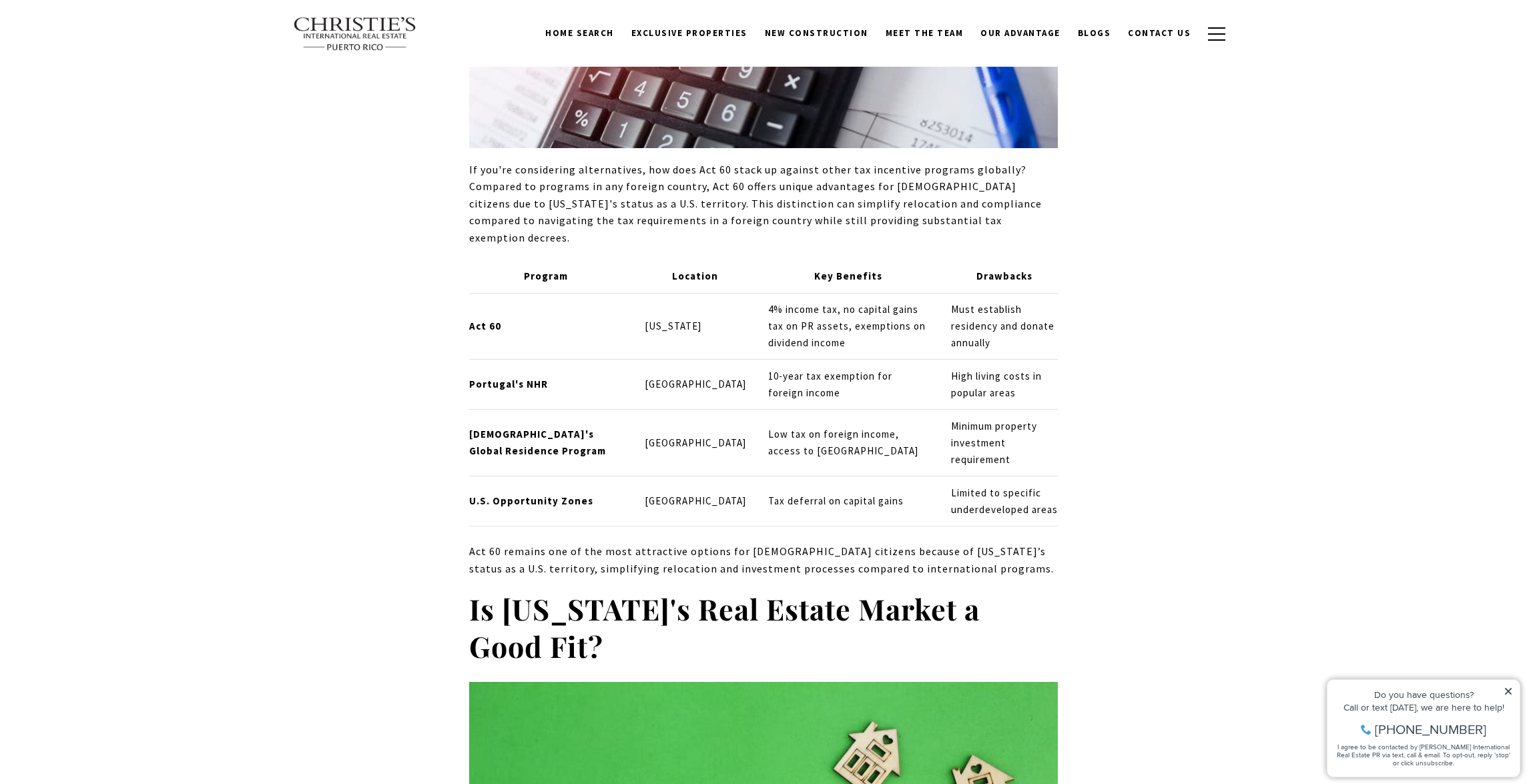
scroll to position [7242, 0]
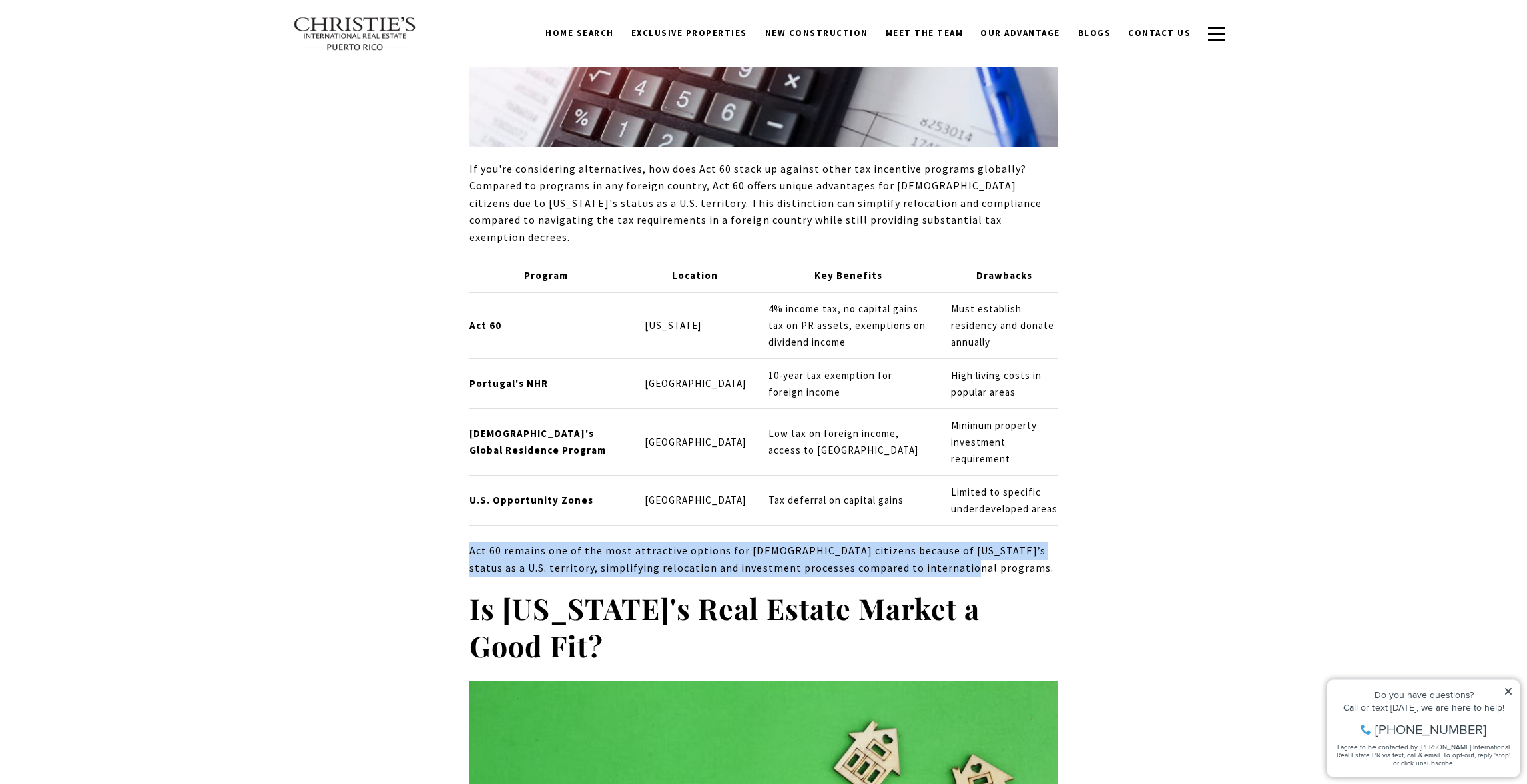
drag, startPoint x: 1059, startPoint y: 446, endPoint x: 1056, endPoint y: 454, distance: 8.5
click at [1056, 542] on p "Act 60 remains one of the most attractive options for [DEMOGRAPHIC_DATA] citize…" at bounding box center [764, 559] width 589 height 34
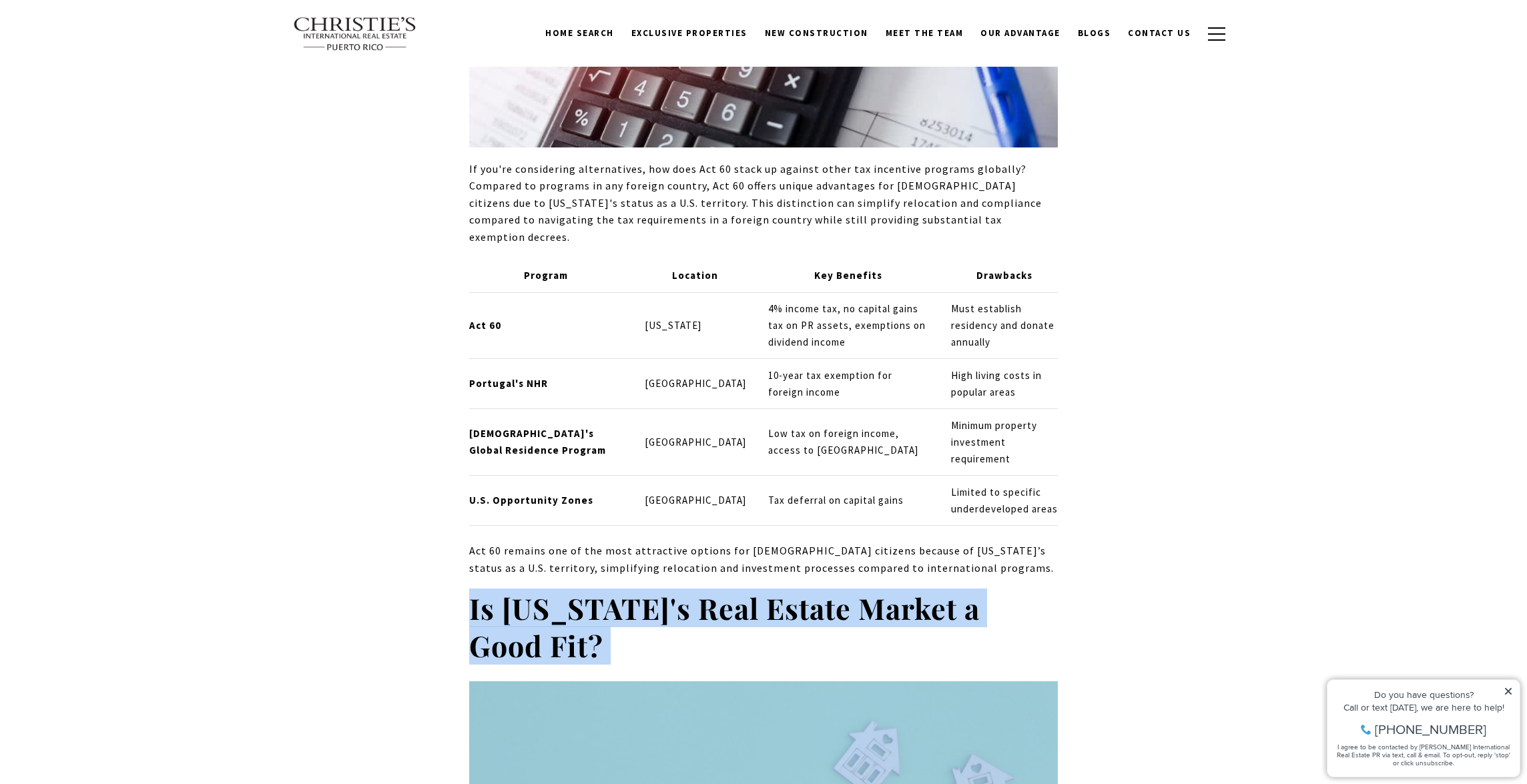
drag, startPoint x: 1049, startPoint y: 501, endPoint x: 1043, endPoint y: 550, distance: 49.4
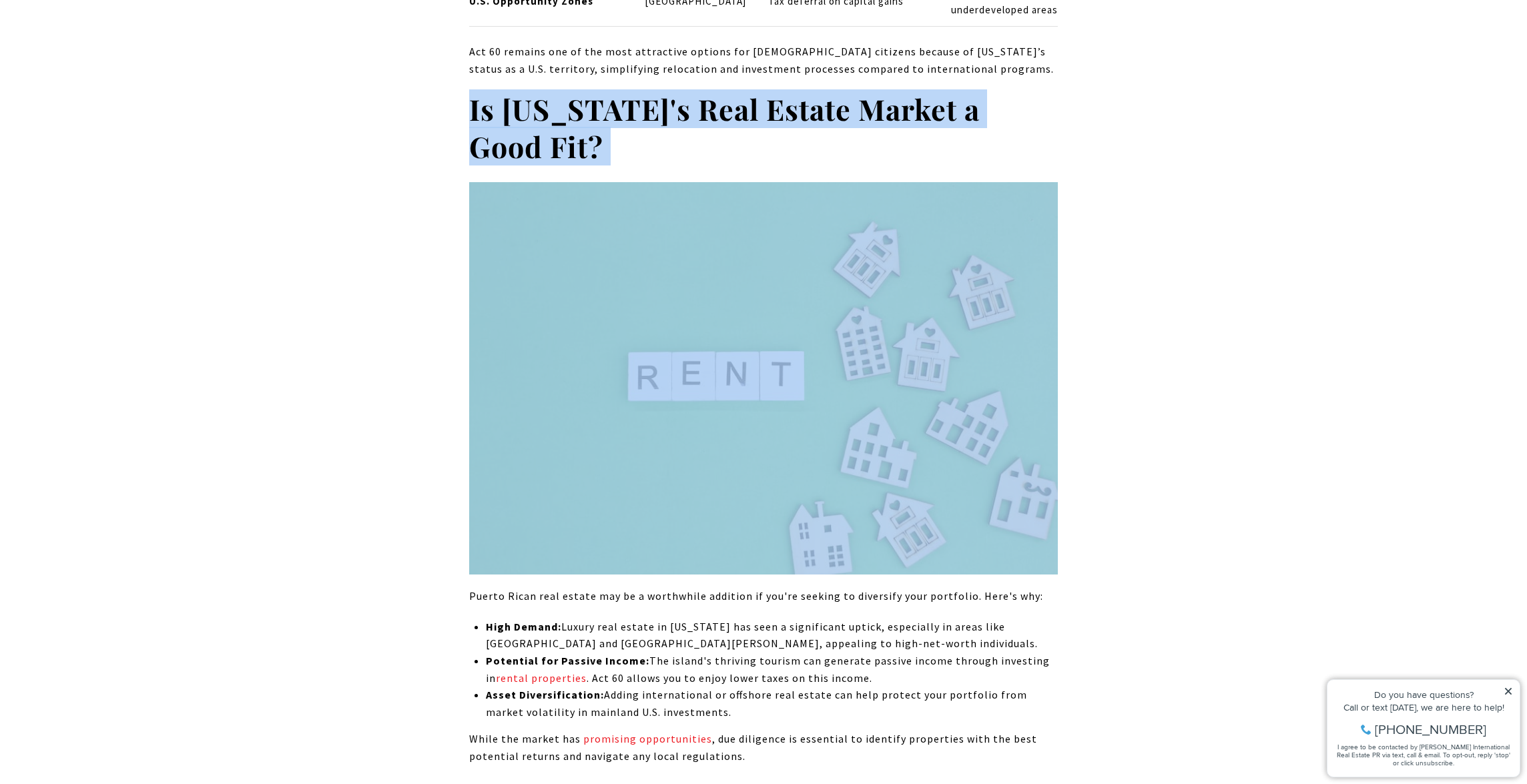
scroll to position [7810, 0]
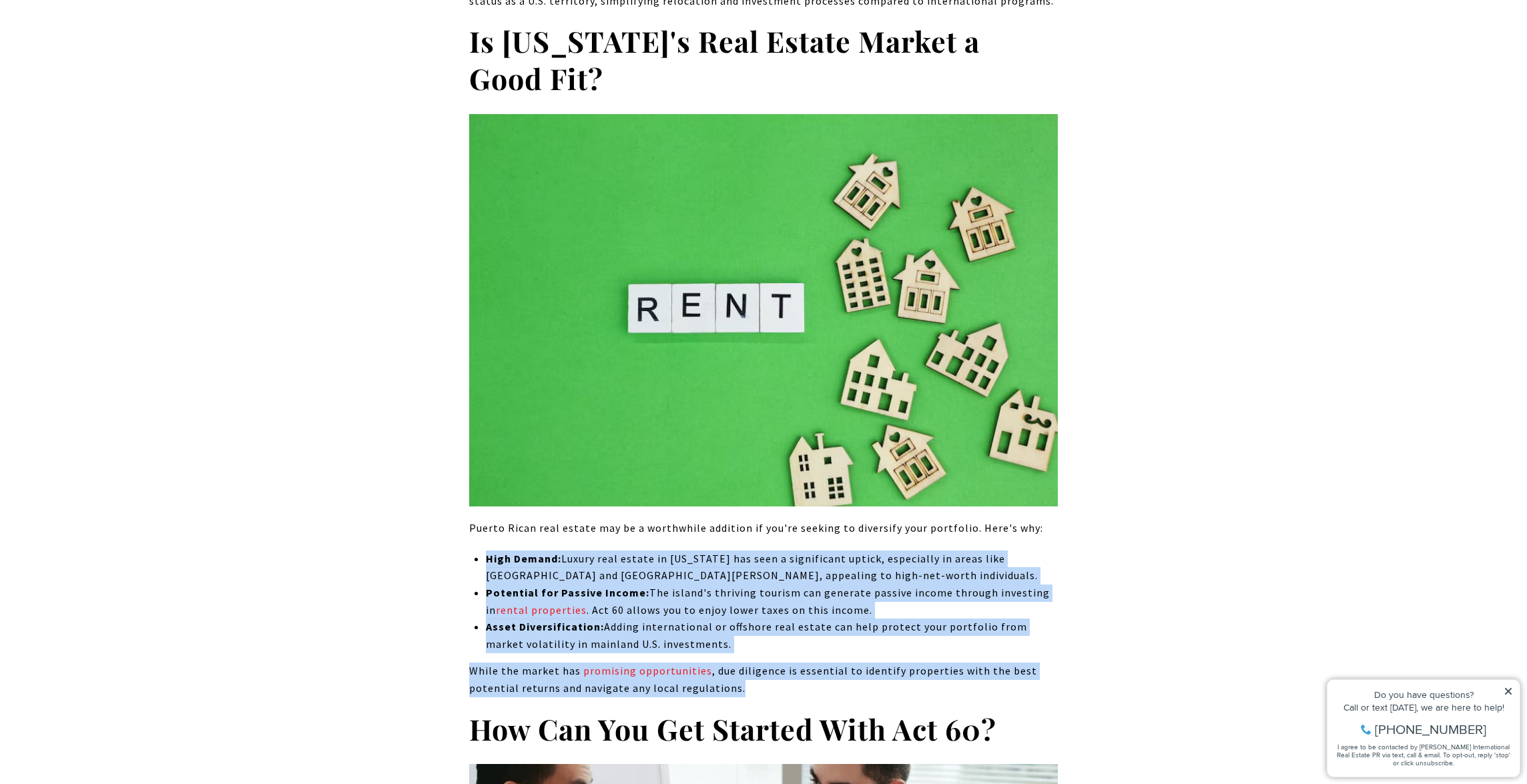
drag, startPoint x: 1067, startPoint y: 419, endPoint x: 1039, endPoint y: 569, distance: 152.6
click at [1039, 663] on p "While the market has promising opportunities , due diligence is essential to id…" at bounding box center [764, 679] width 589 height 34
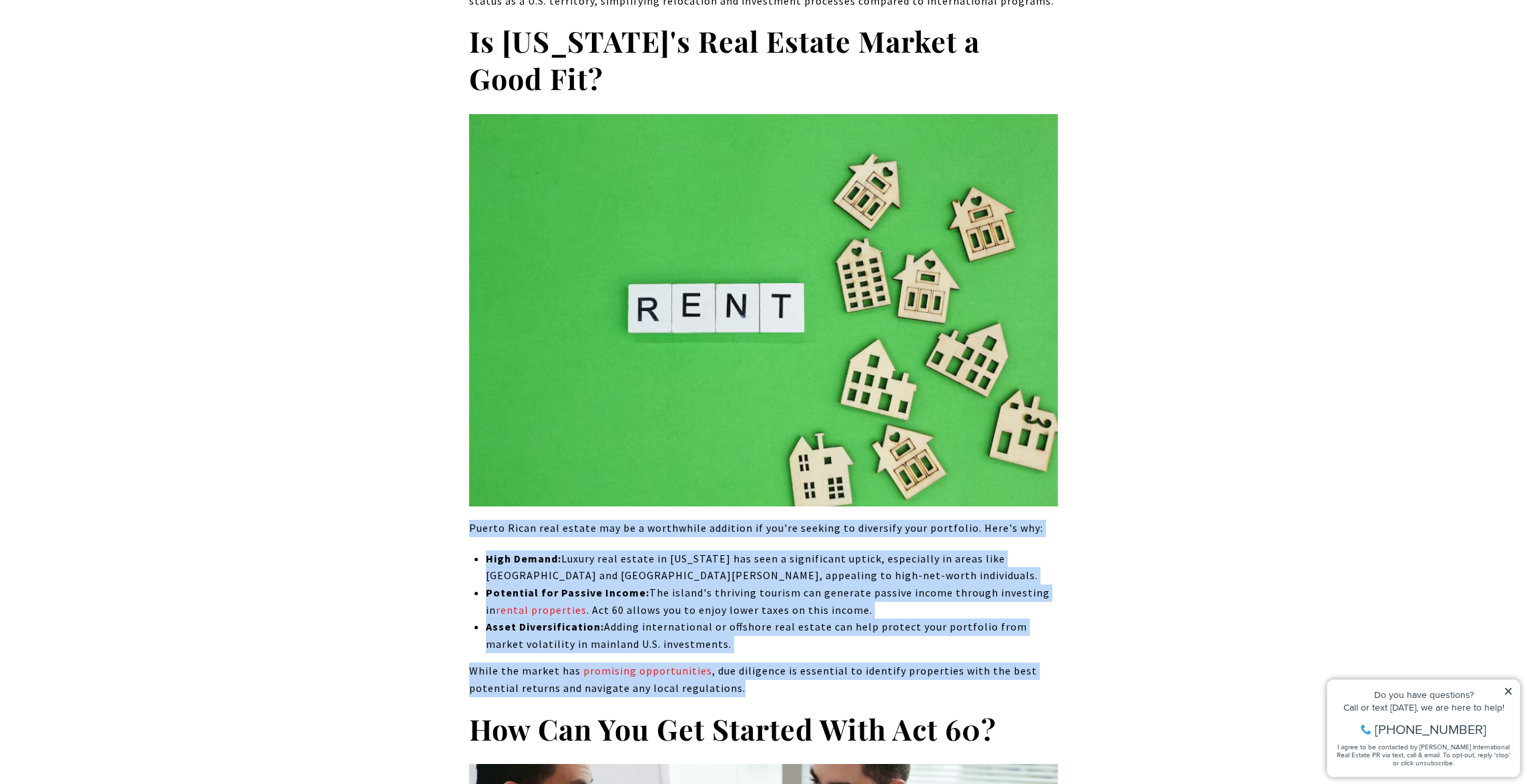
drag, startPoint x: 1043, startPoint y: 559, endPoint x: 1072, endPoint y: 389, distance: 172.5
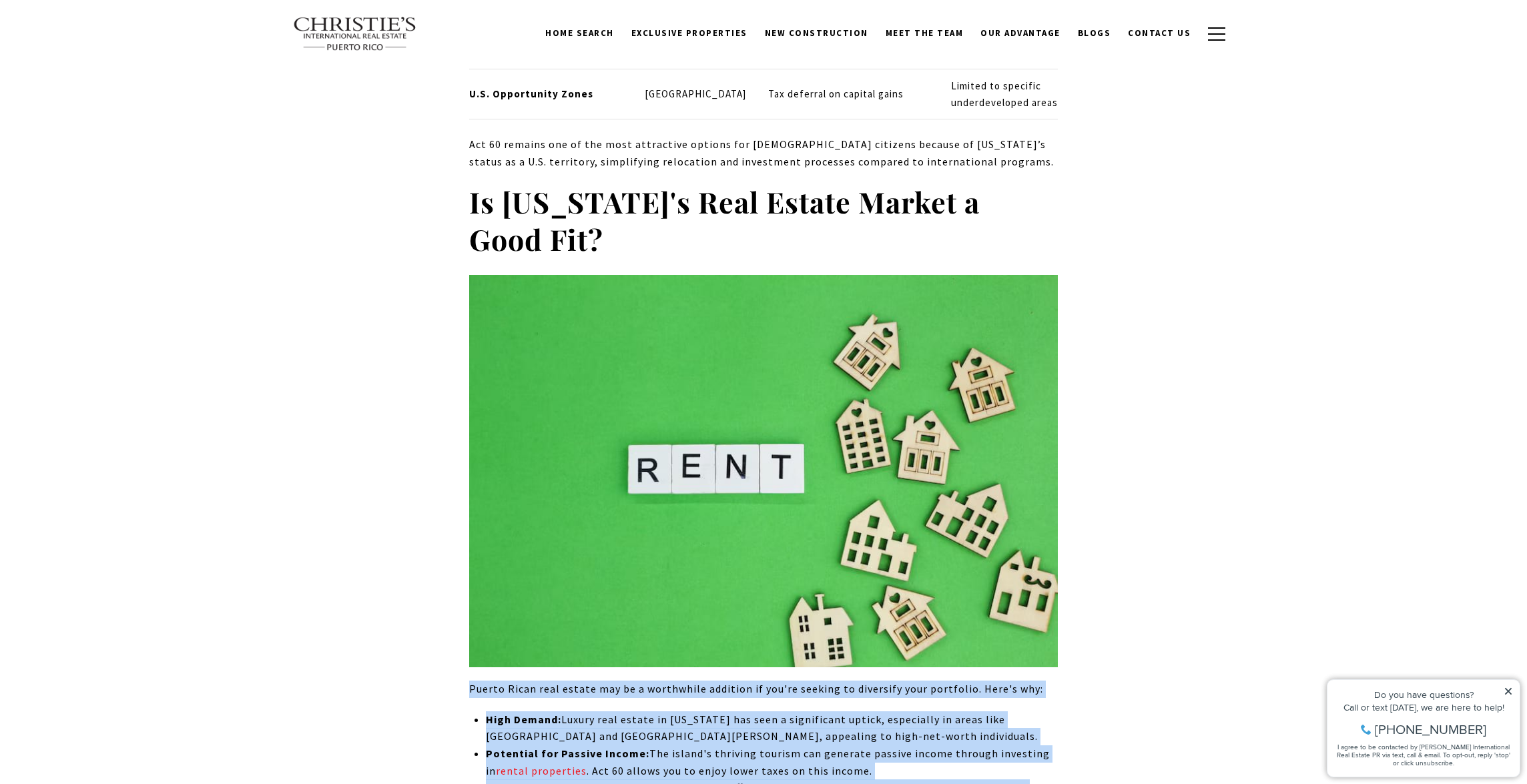
scroll to position [6725, 0]
